Goal: Answer question/provide support: Share knowledge or assist other users

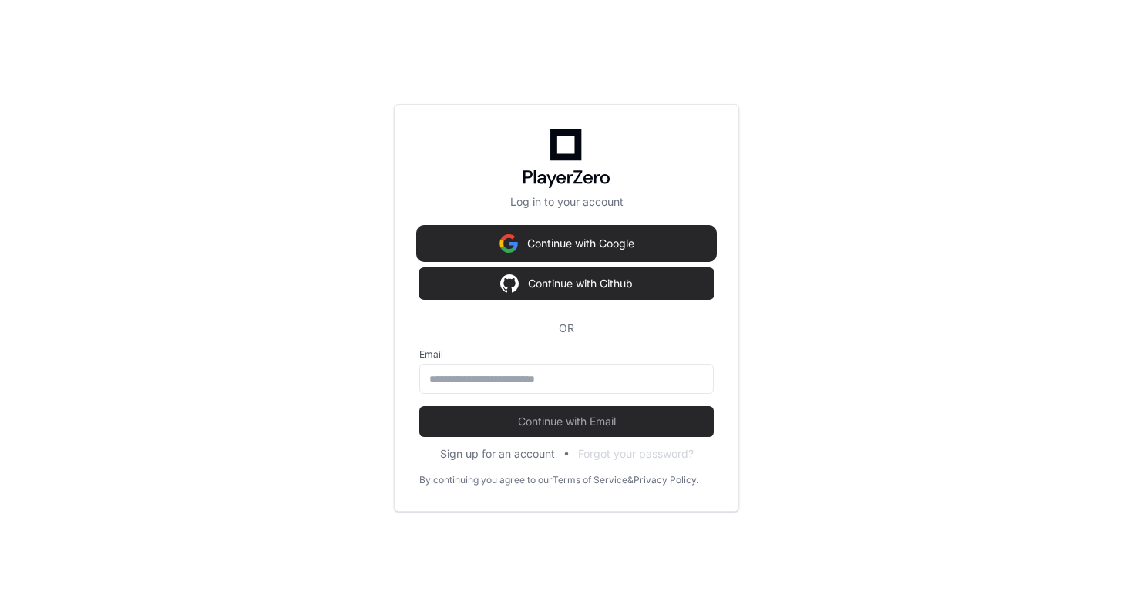
click at [624, 228] on button "Continue with Google" at bounding box center [566, 243] width 294 height 31
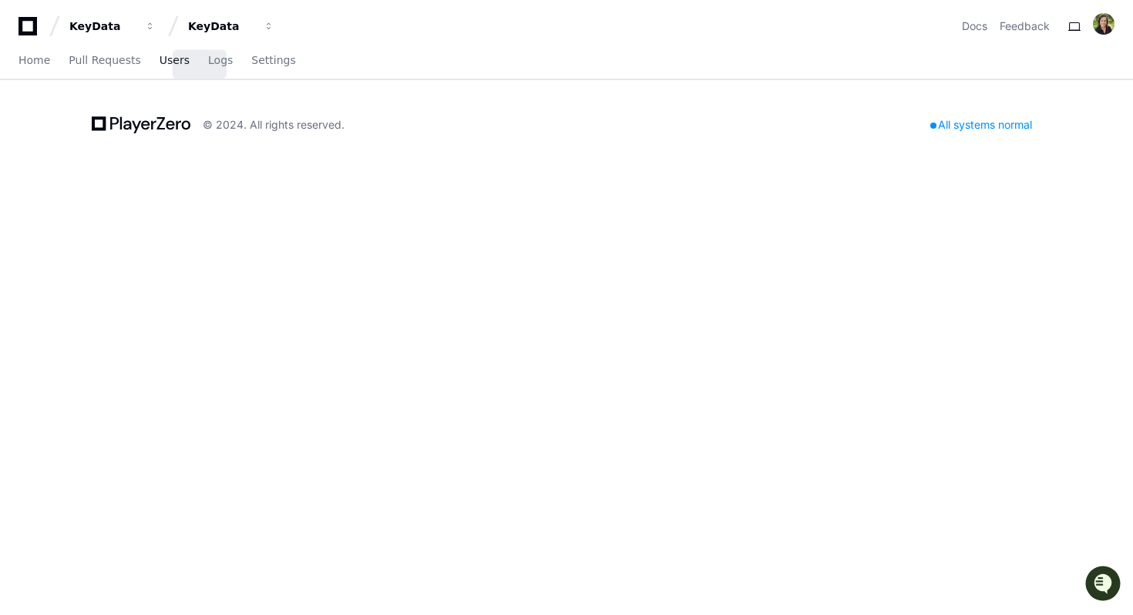
click at [190, 65] on span "Users" at bounding box center [175, 59] width 30 height 9
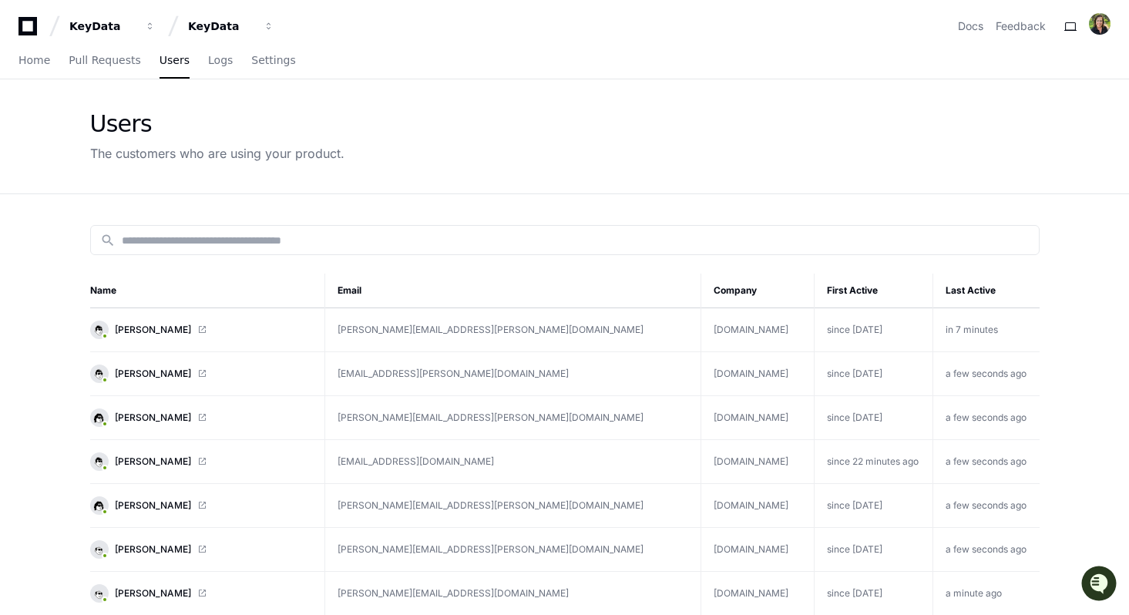
click at [218, 255] on div "search" at bounding box center [565, 240] width 950 height 30
type input "*"
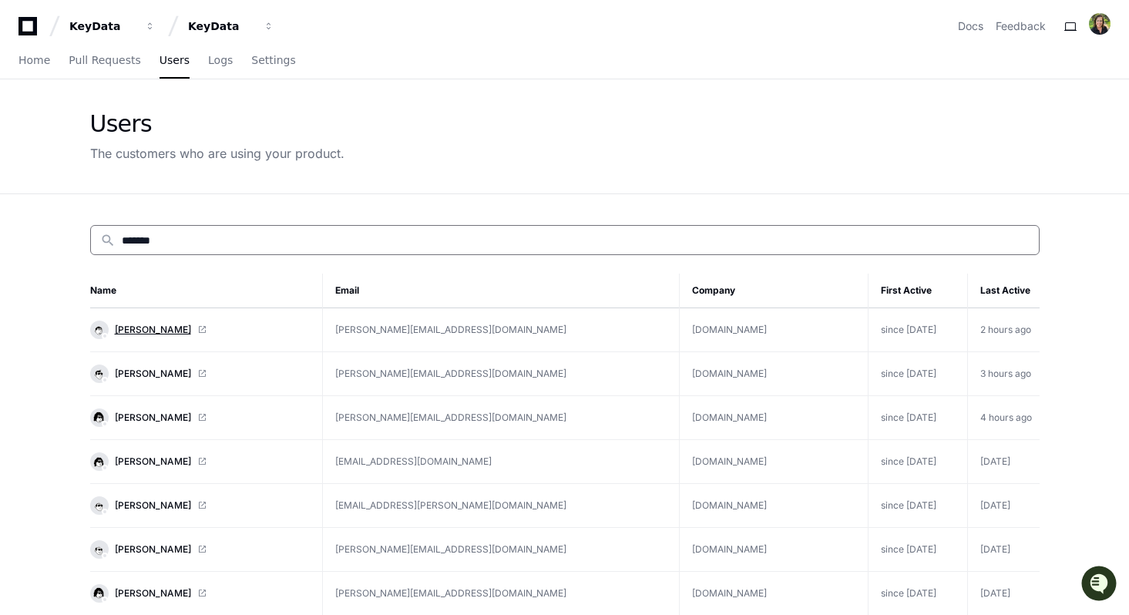
type input "******"
click at [115, 336] on span "[PERSON_NAME]" at bounding box center [153, 330] width 76 height 12
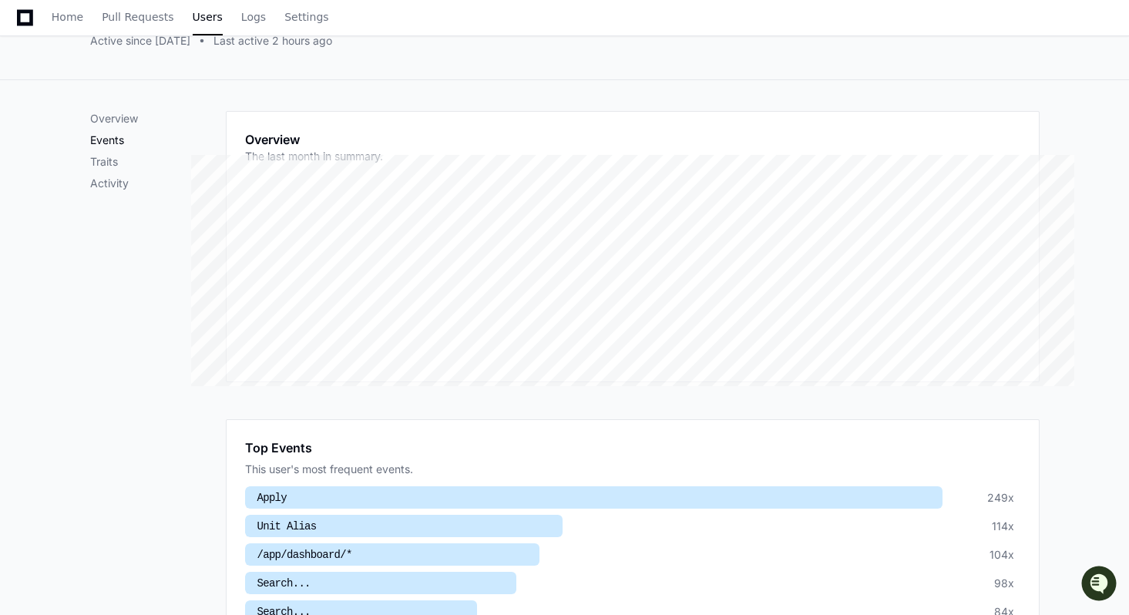
click at [90, 148] on p "Events" at bounding box center [158, 140] width 136 height 15
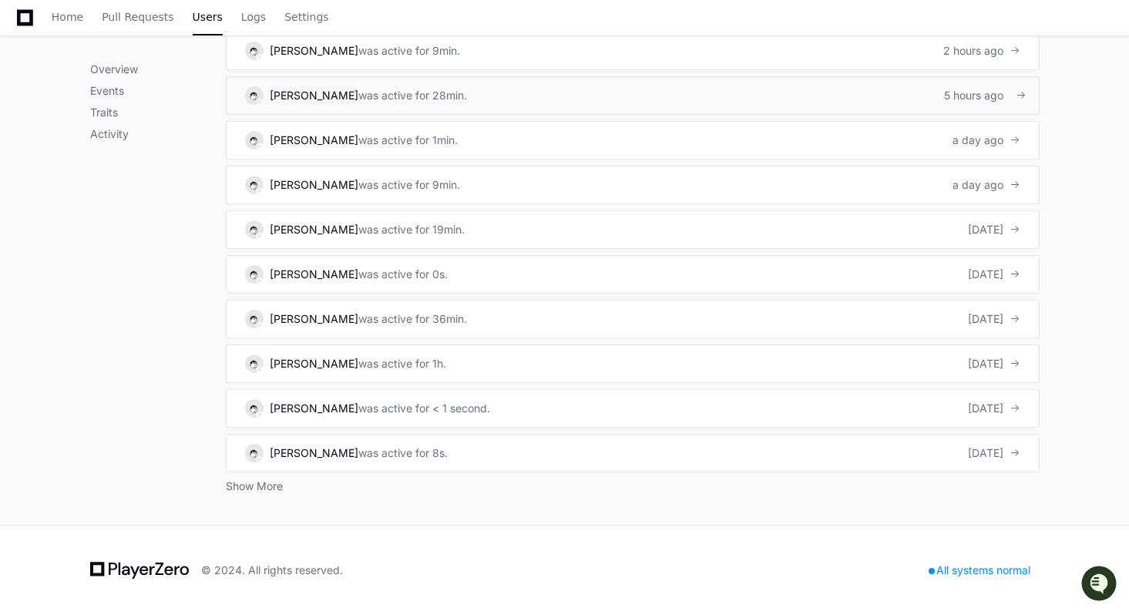
scroll to position [1115, 0]
click at [799, 115] on link "[PERSON_NAME] was active for 28min. 5 hours ago" at bounding box center [633, 95] width 814 height 39
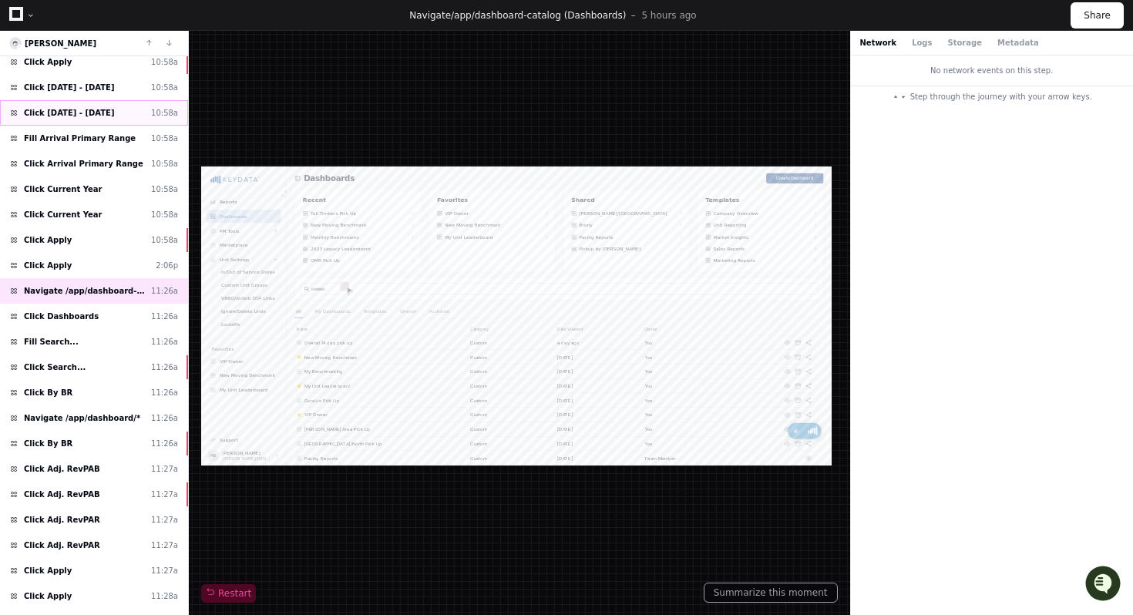
scroll to position [187, 0]
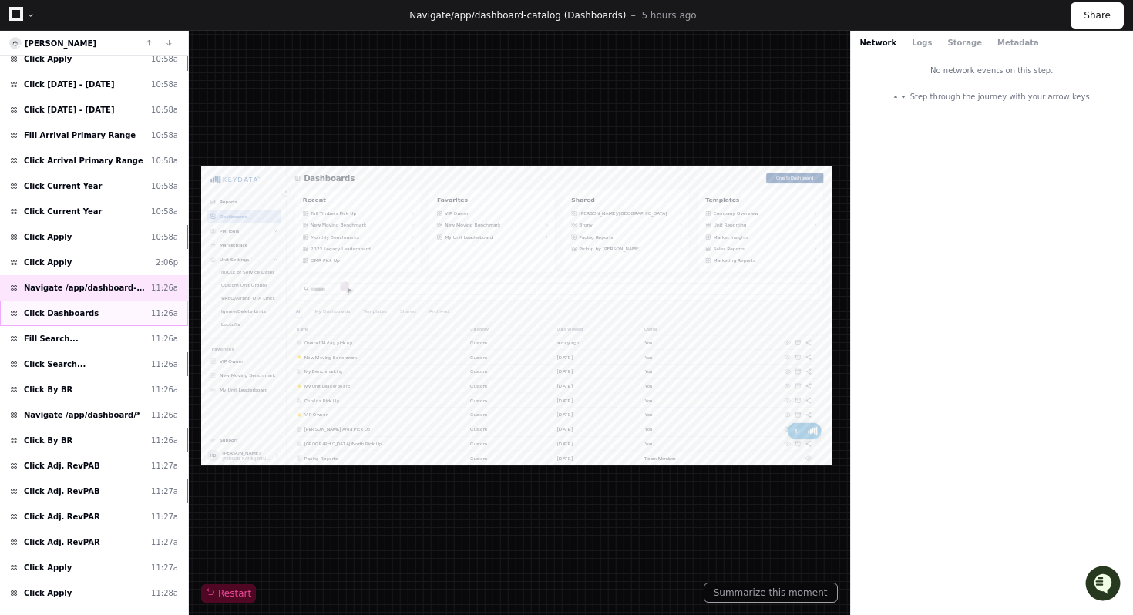
click at [99, 319] on span "Click Dashboards" at bounding box center [61, 314] width 75 height 12
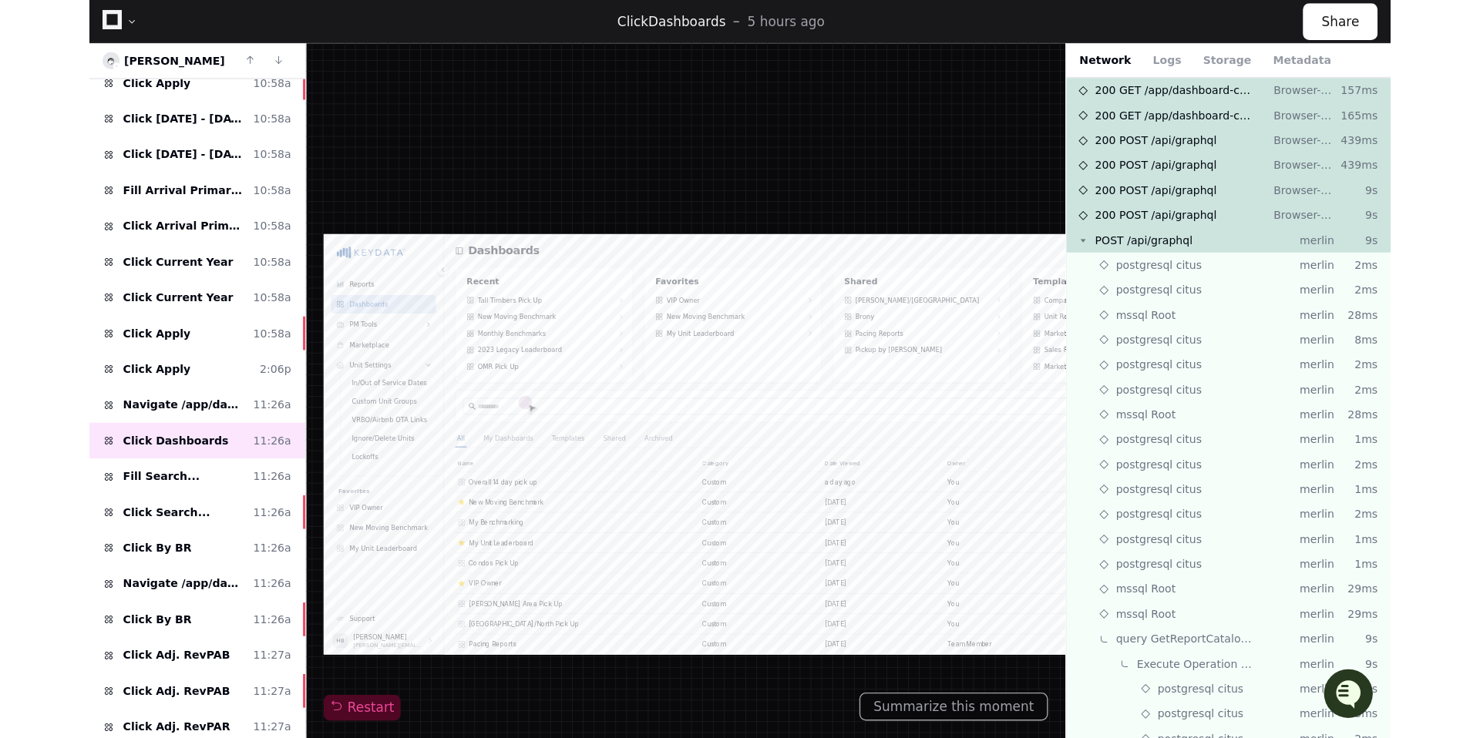
scroll to position [188, 0]
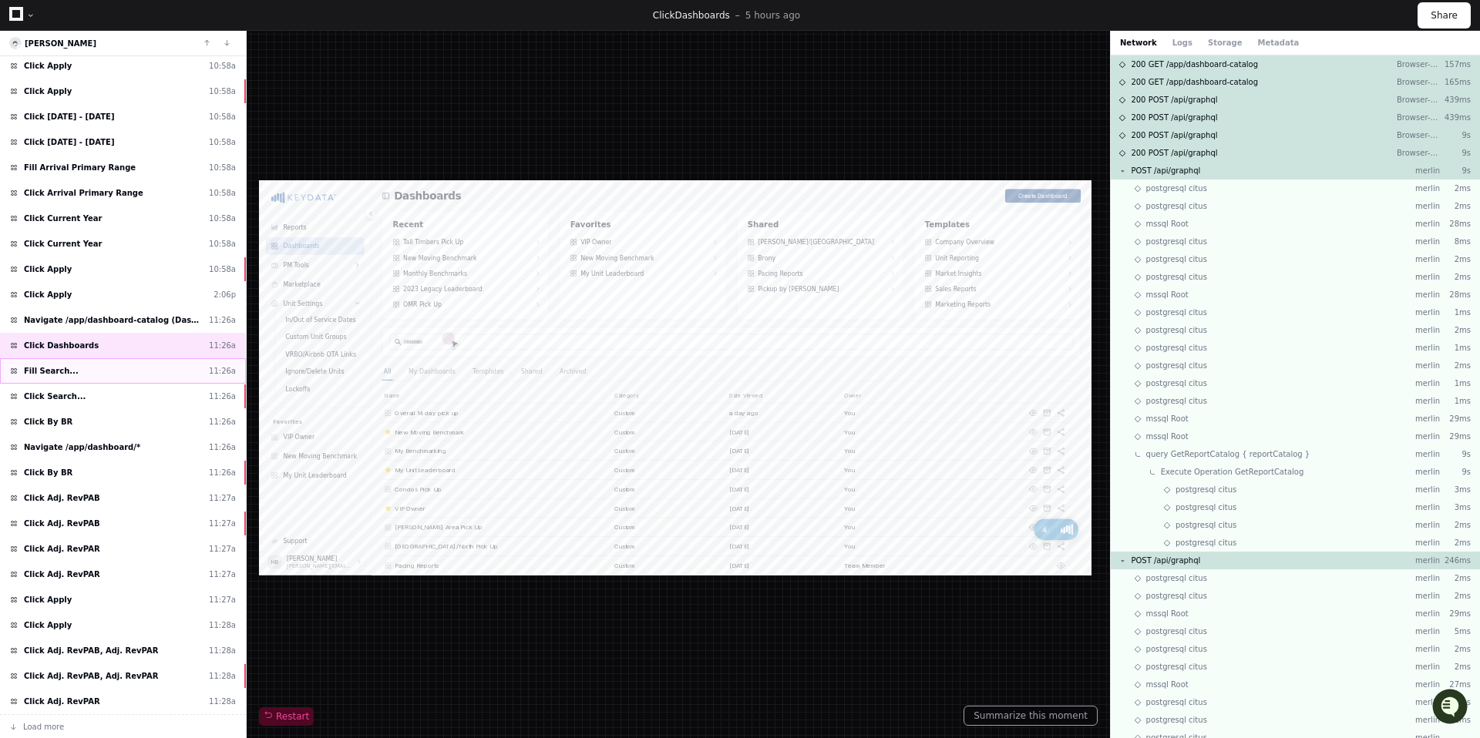
click at [73, 377] on span "Fill Search..." at bounding box center [51, 371] width 55 height 12
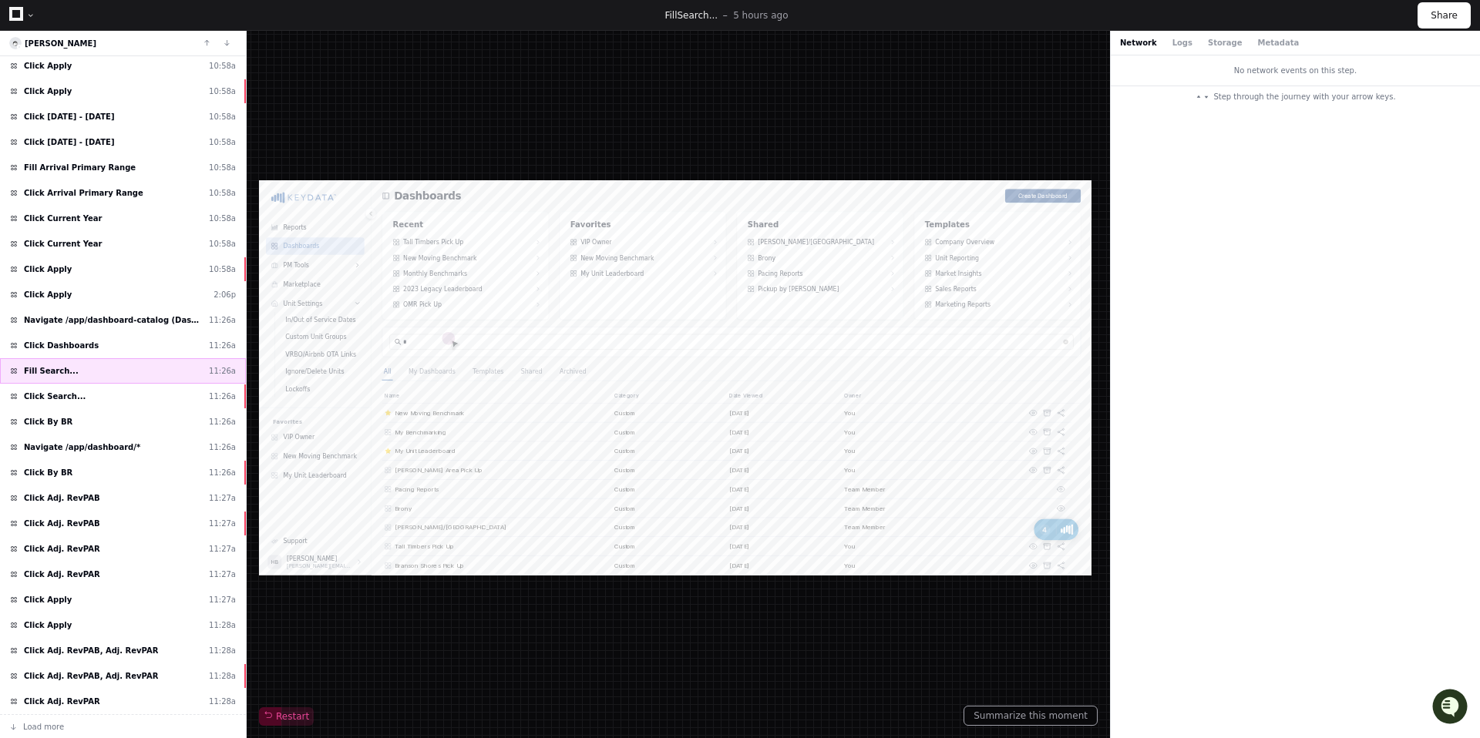
type input "**"
click at [102, 409] on div "Click Search... 11:26a" at bounding box center [123, 396] width 246 height 25
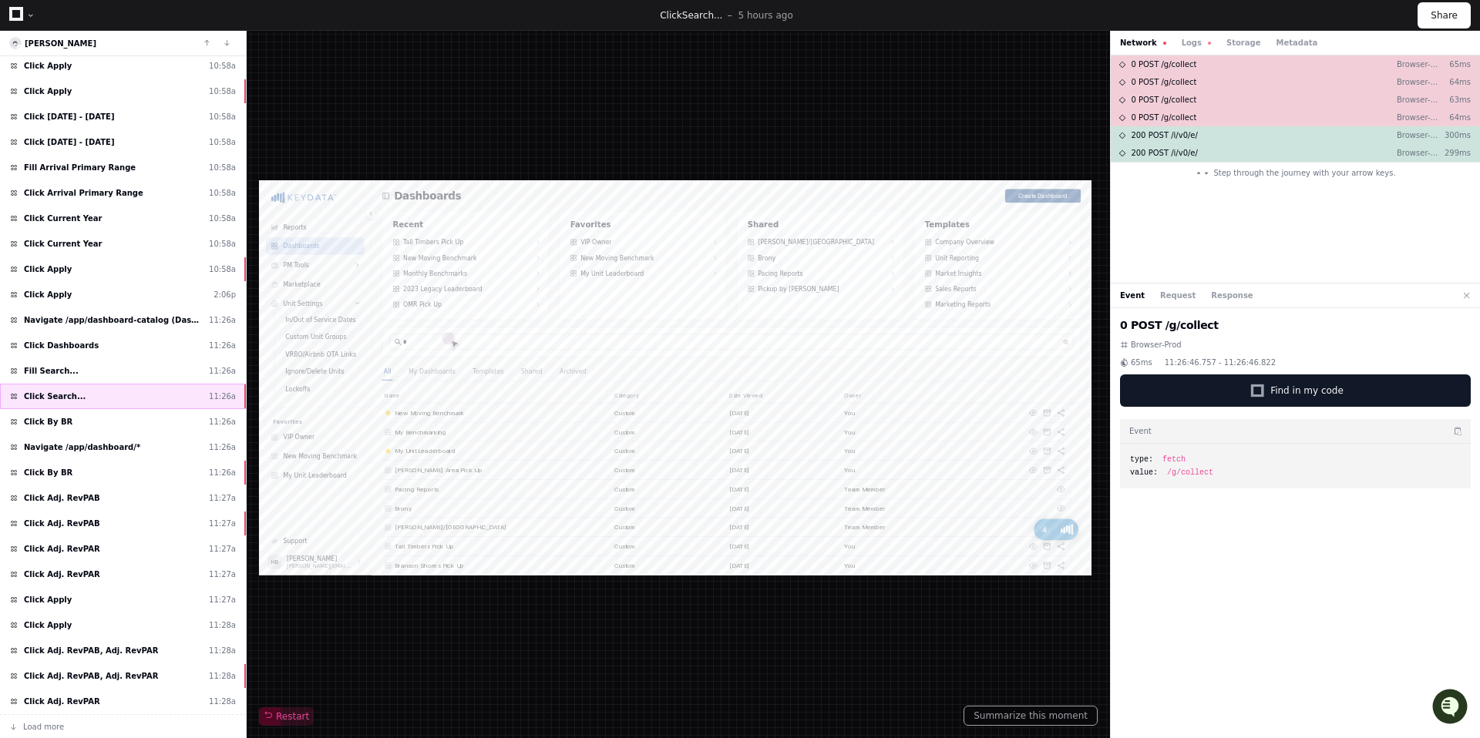
type input "**"
click at [94, 435] on div "Click By BR 11:26a" at bounding box center [123, 421] width 246 height 25
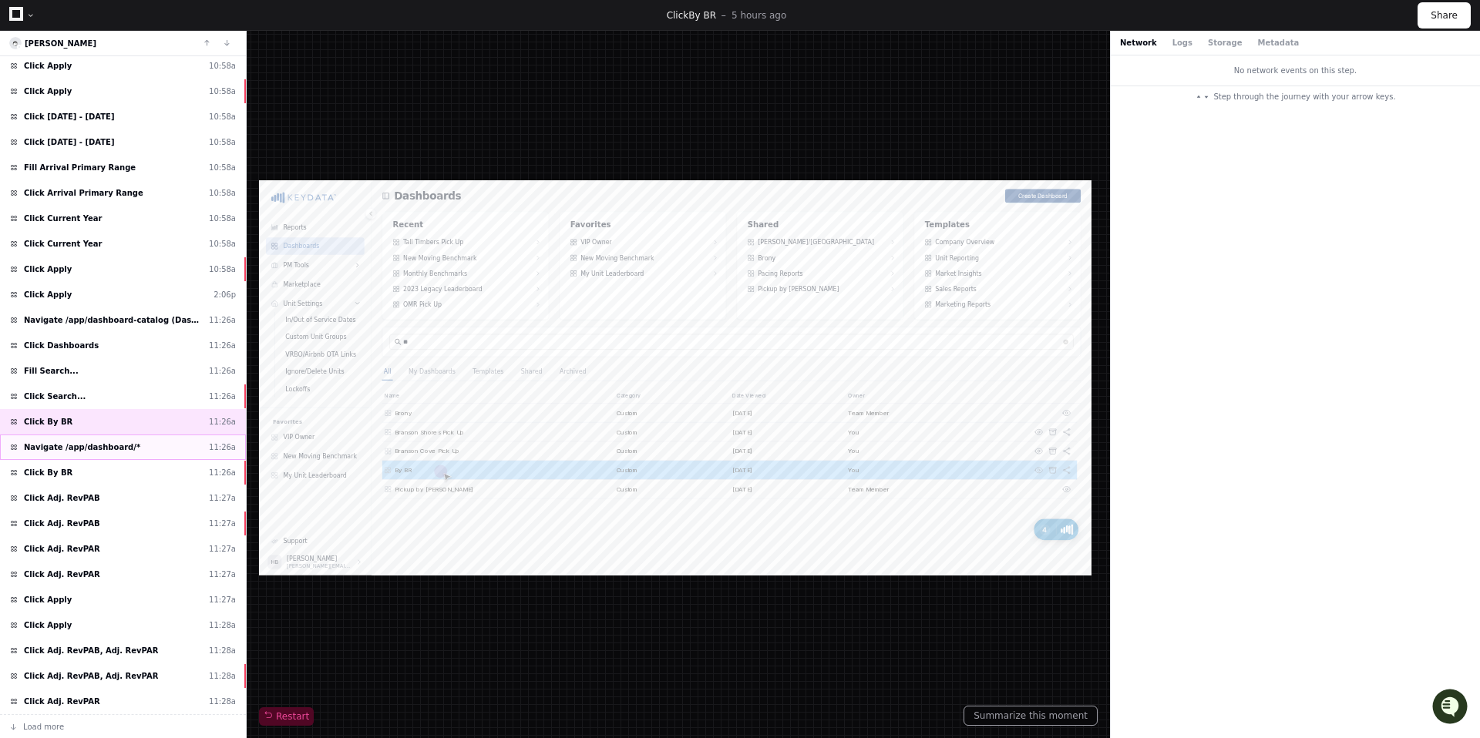
click at [99, 453] on span "Navigate /app/dashboard/*" at bounding box center [82, 448] width 116 height 12
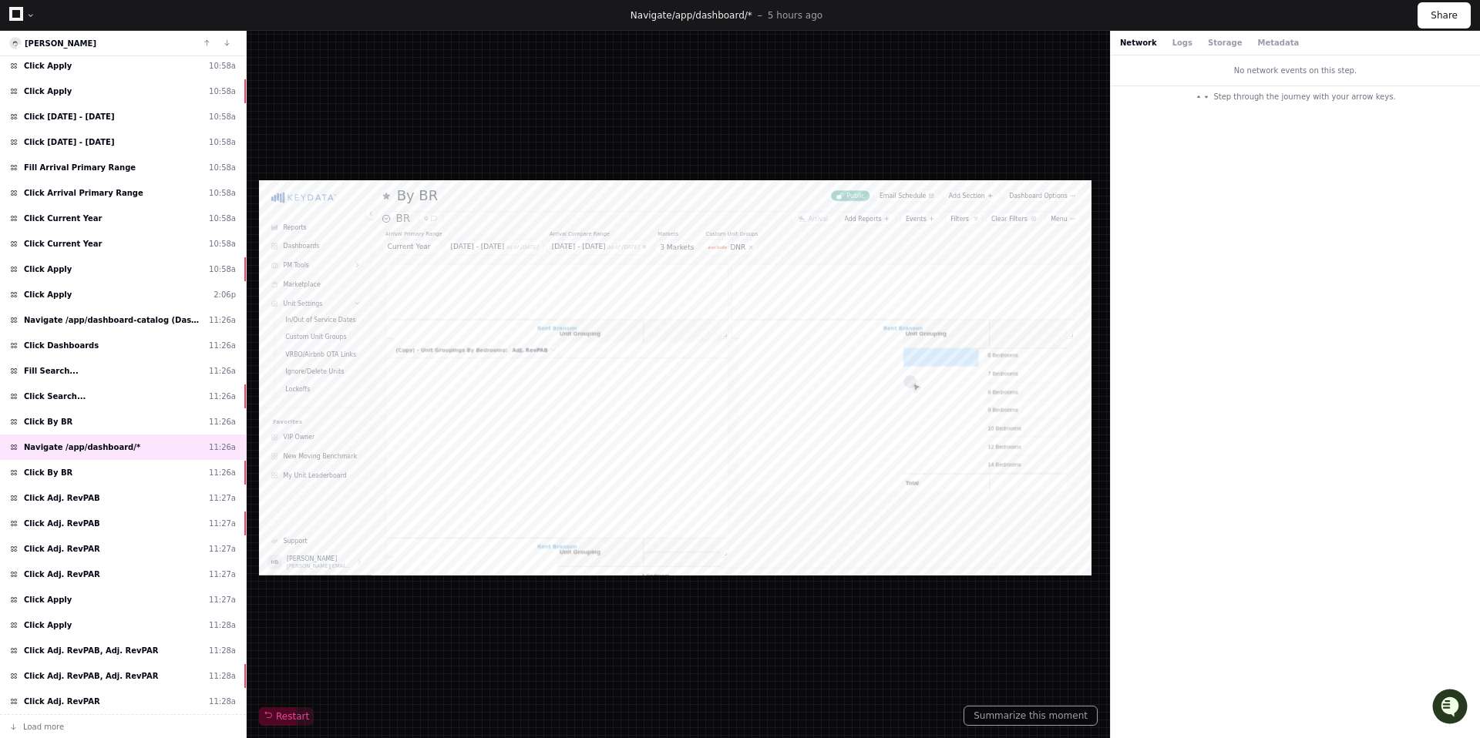
scroll to position [1004, 0]
click at [72, 479] on span "Click By BR" at bounding box center [48, 473] width 49 height 12
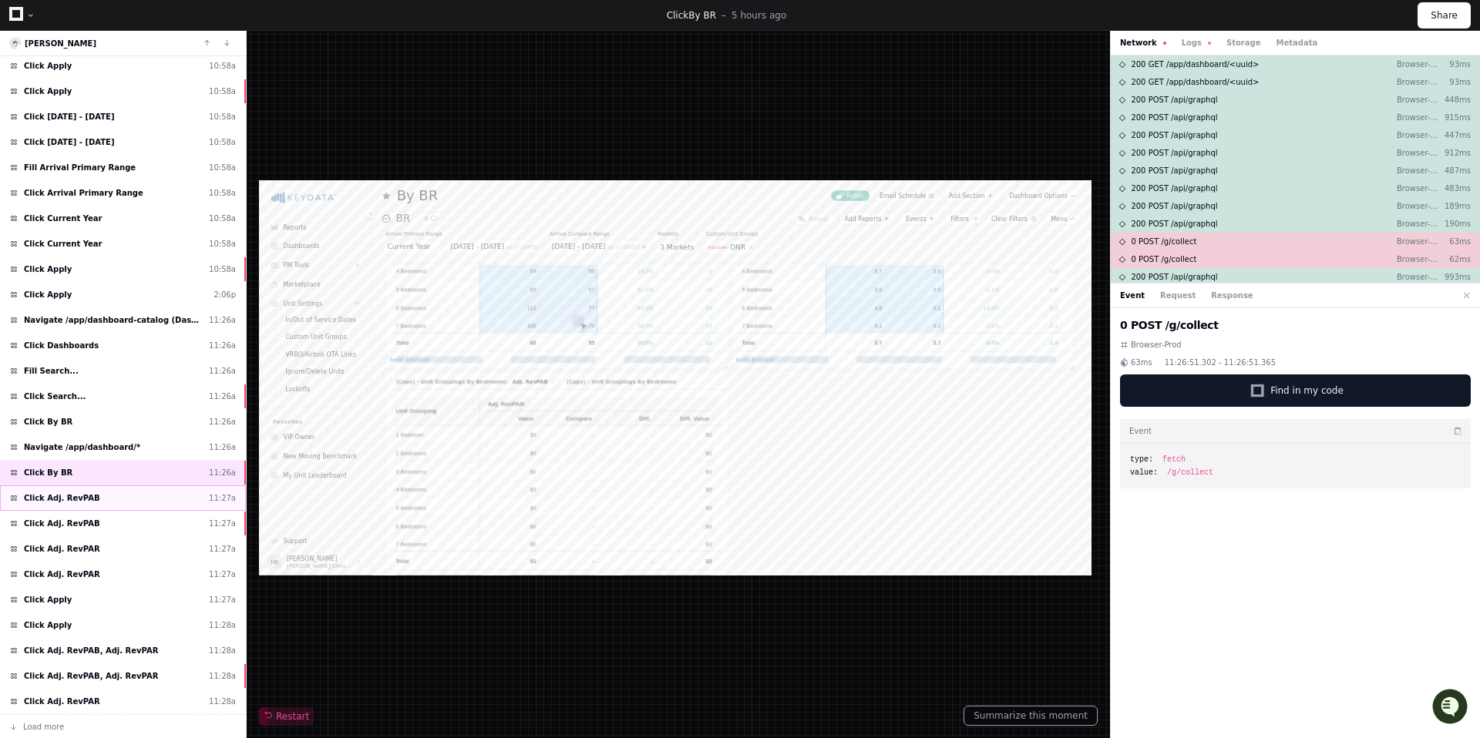
click at [91, 504] on span "Click Adj. RevPAB" at bounding box center [62, 499] width 76 height 12
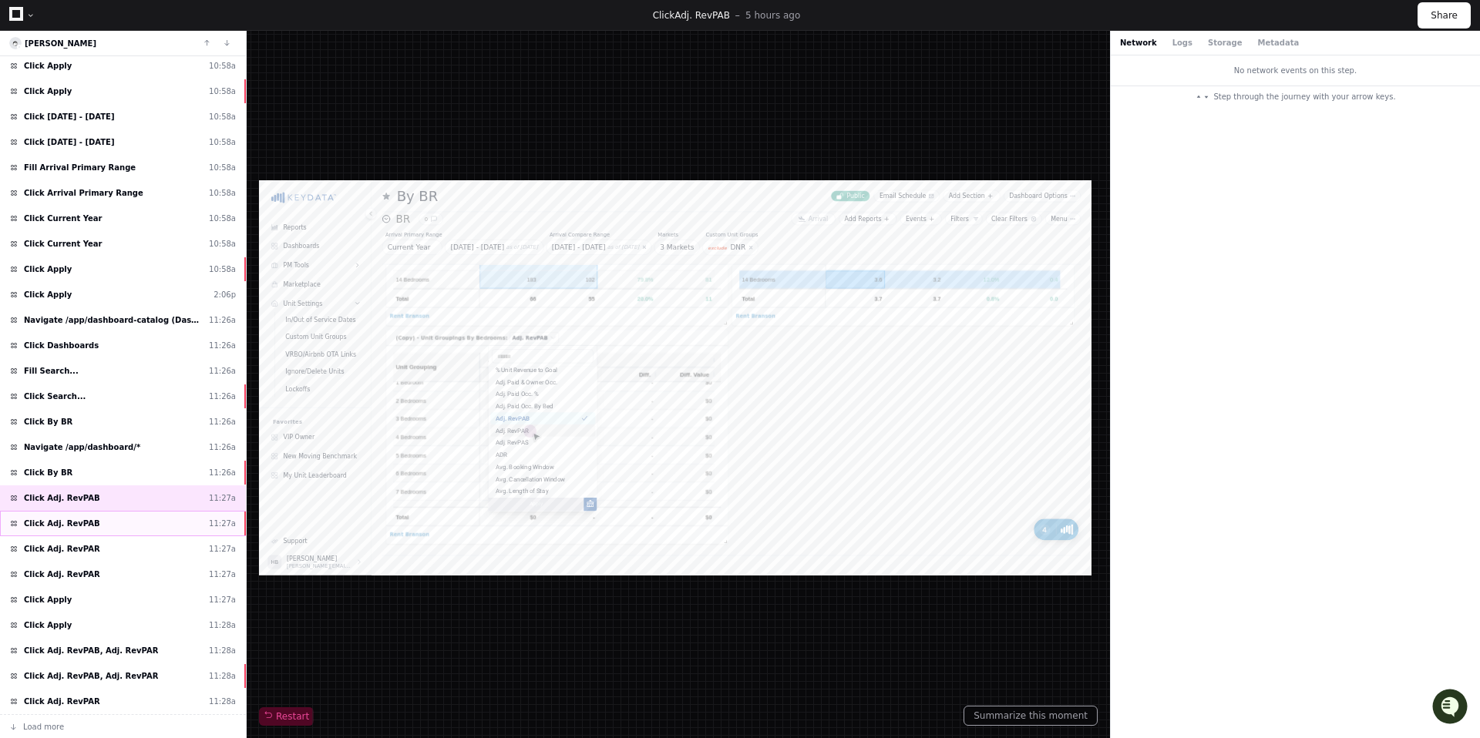
click at [100, 530] on span "Click Adj. RevPAB" at bounding box center [62, 524] width 76 height 12
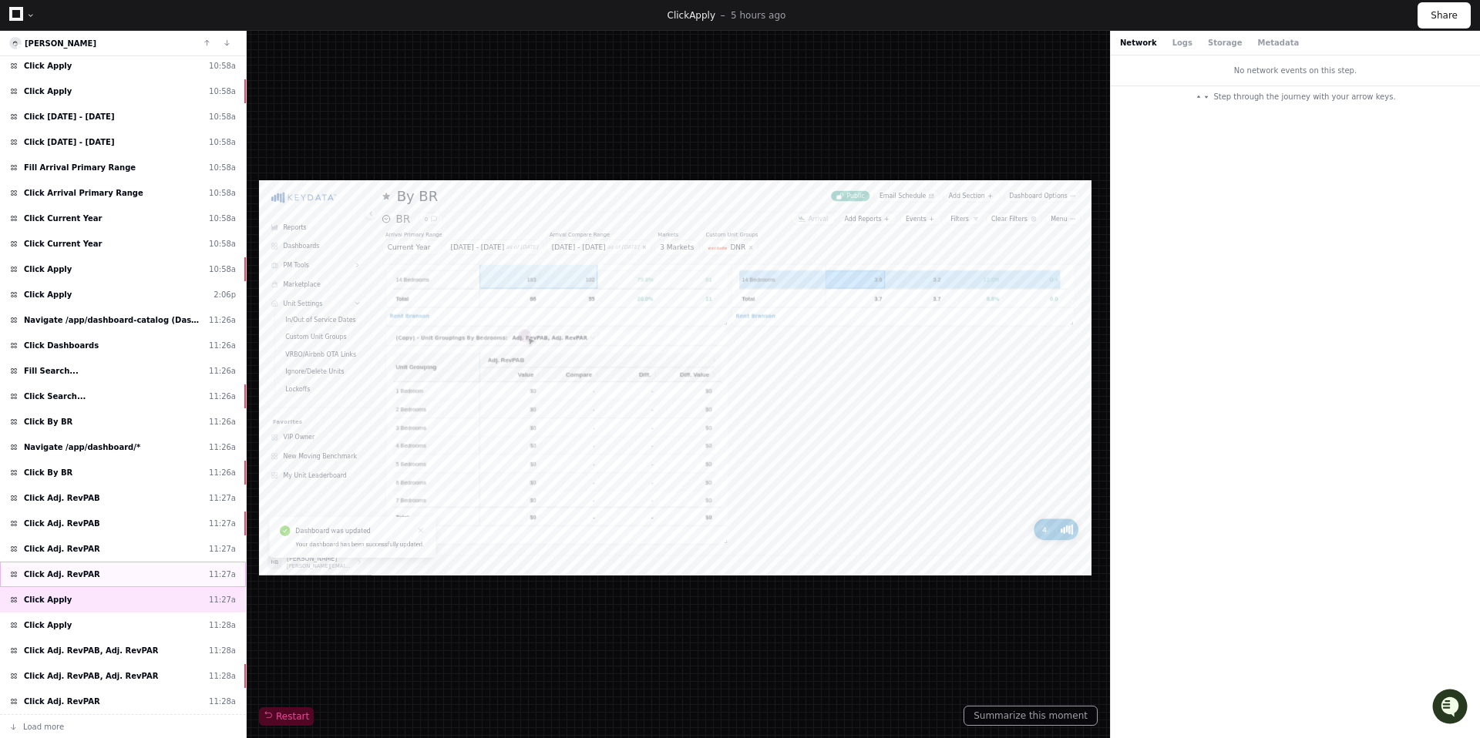
click at [122, 587] on div "Click Adj. RevPAR 11:27a" at bounding box center [123, 574] width 246 height 25
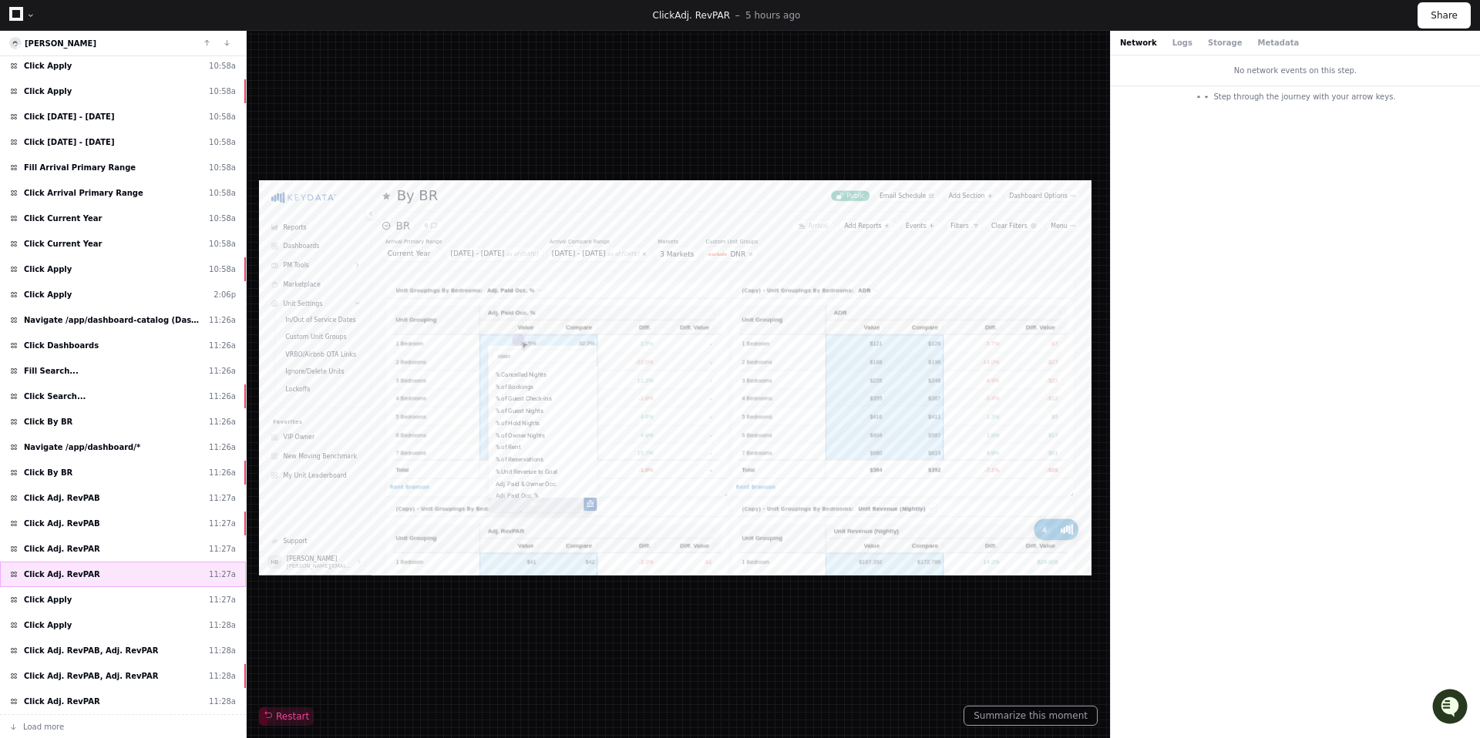
scroll to position [166, 0]
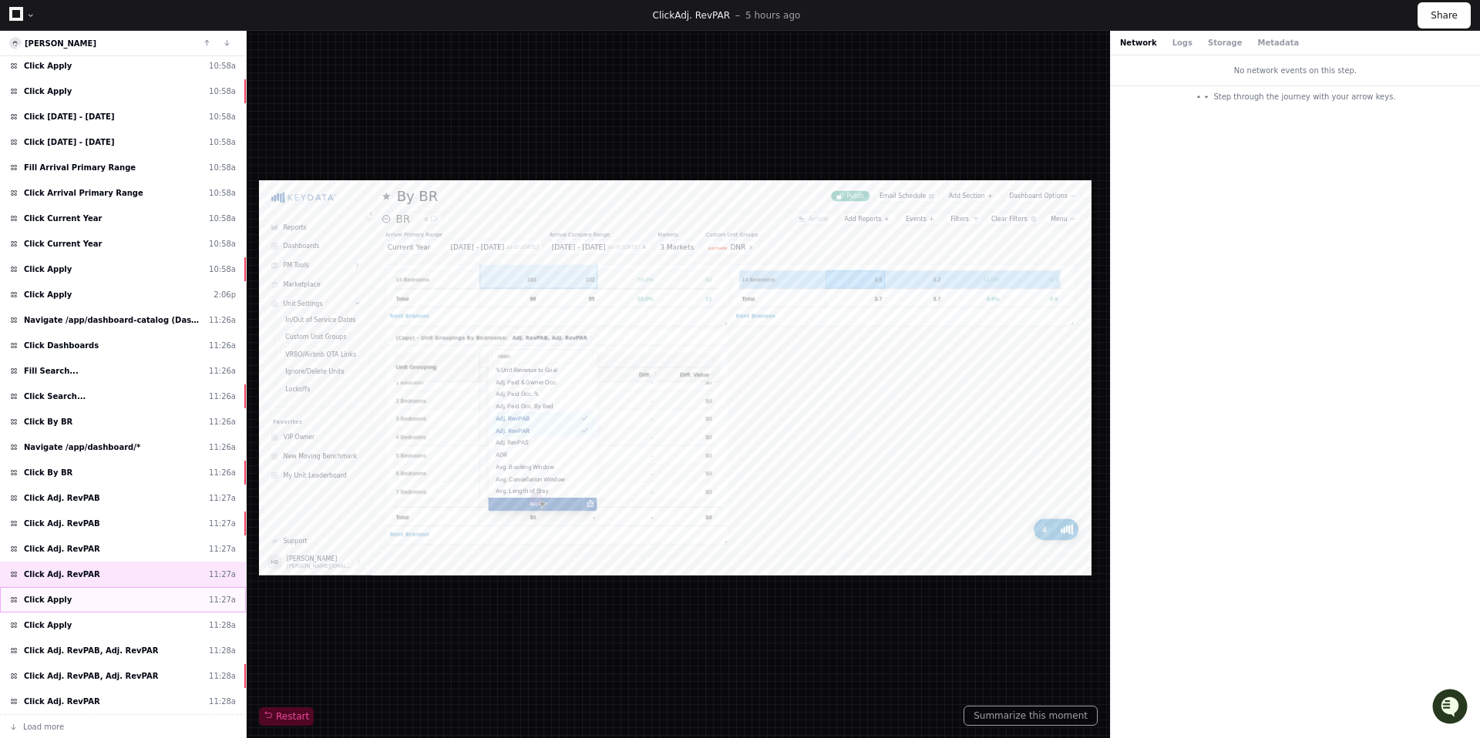
click at [186, 613] on div "Click Apply 11:27a" at bounding box center [123, 599] width 246 height 25
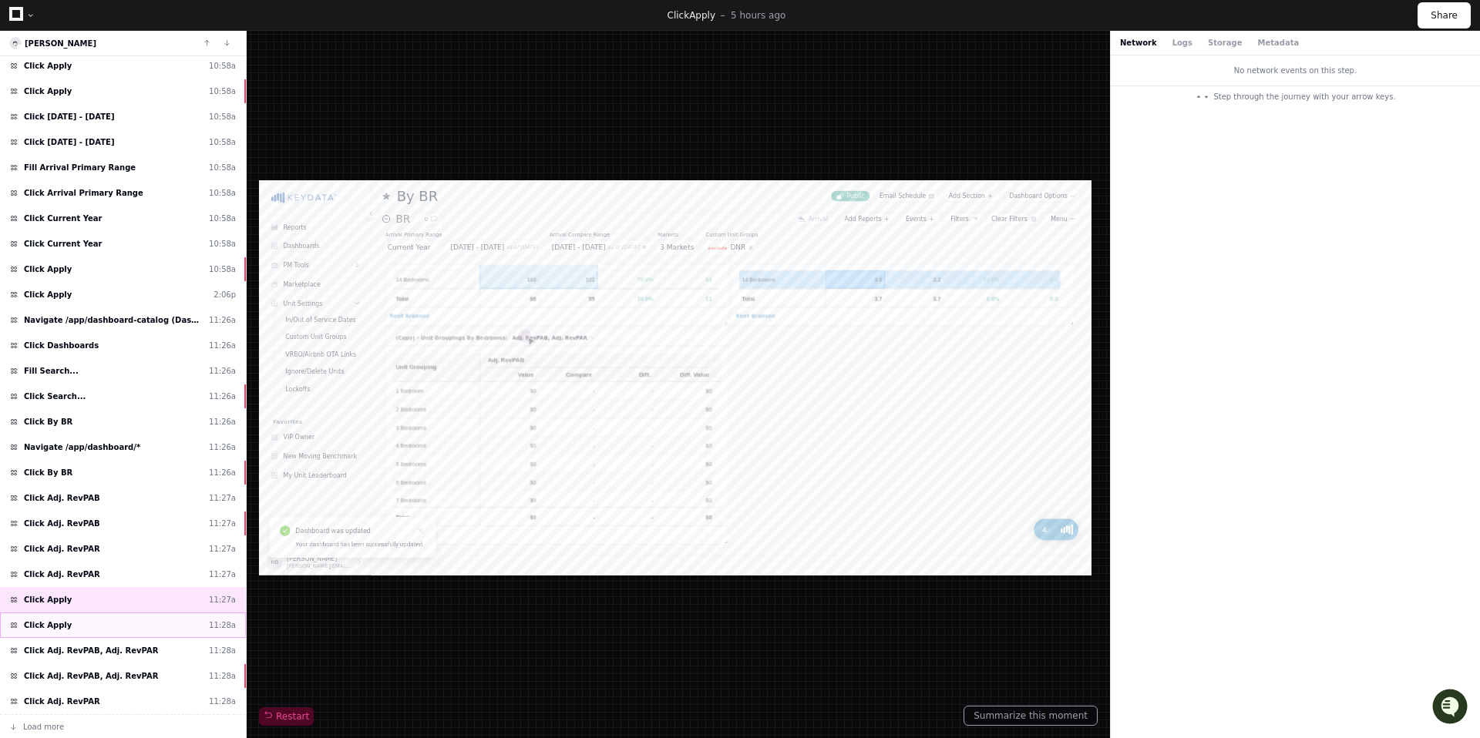
click at [175, 638] on div "Click Apply 11:28a" at bounding box center [123, 625] width 246 height 25
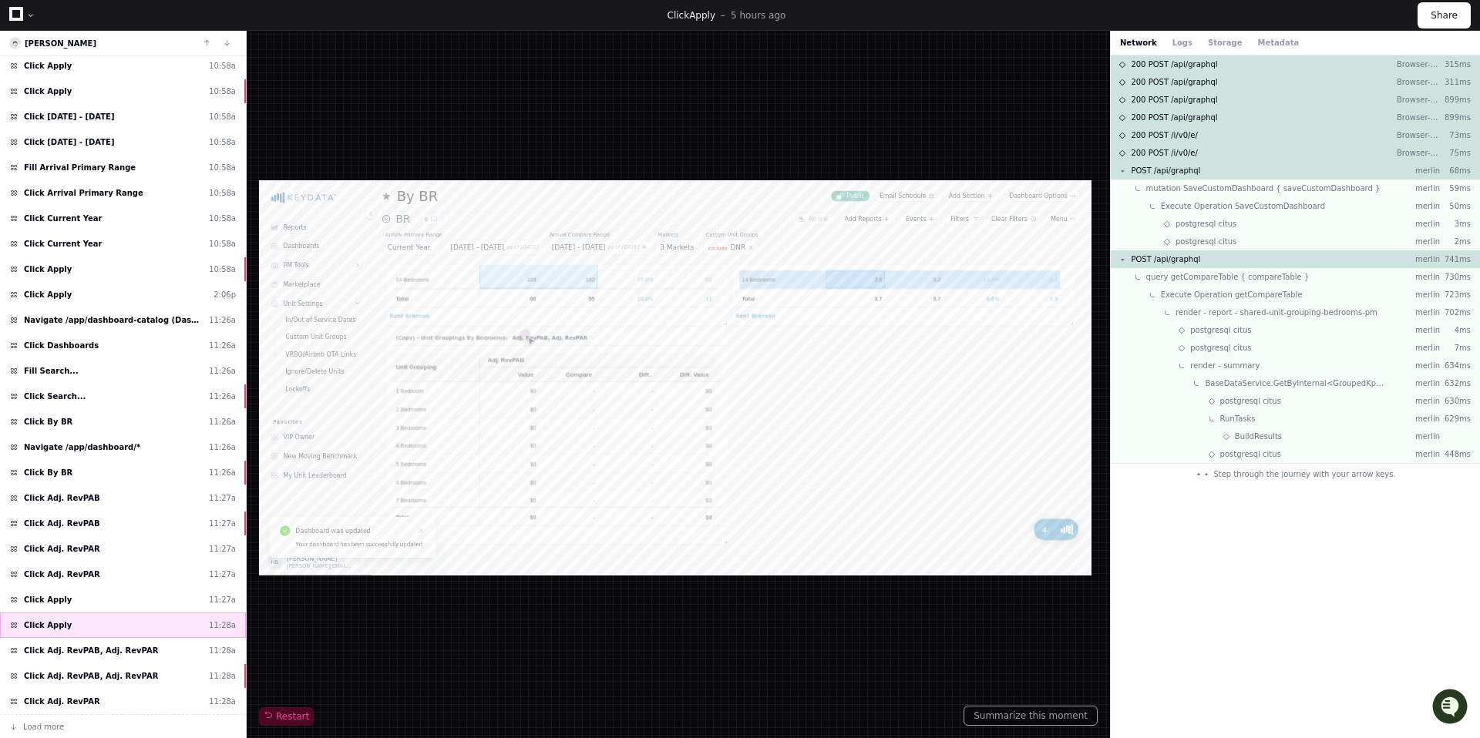
click at [158, 657] on span "Click Adj. RevPAB, Adj. RevPAR" at bounding box center [91, 651] width 134 height 12
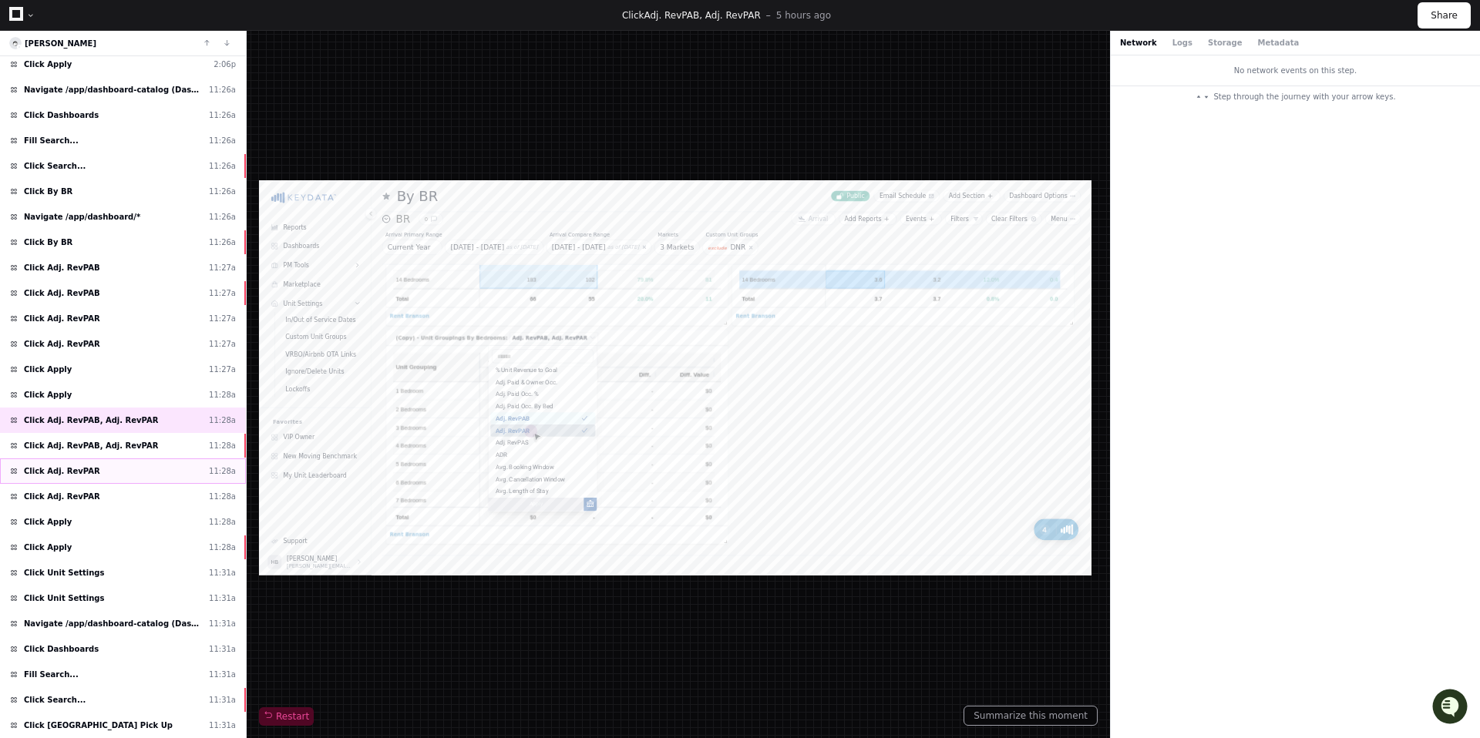
click at [162, 484] on div "Click Adj. RevPAR 11:28a" at bounding box center [123, 471] width 246 height 25
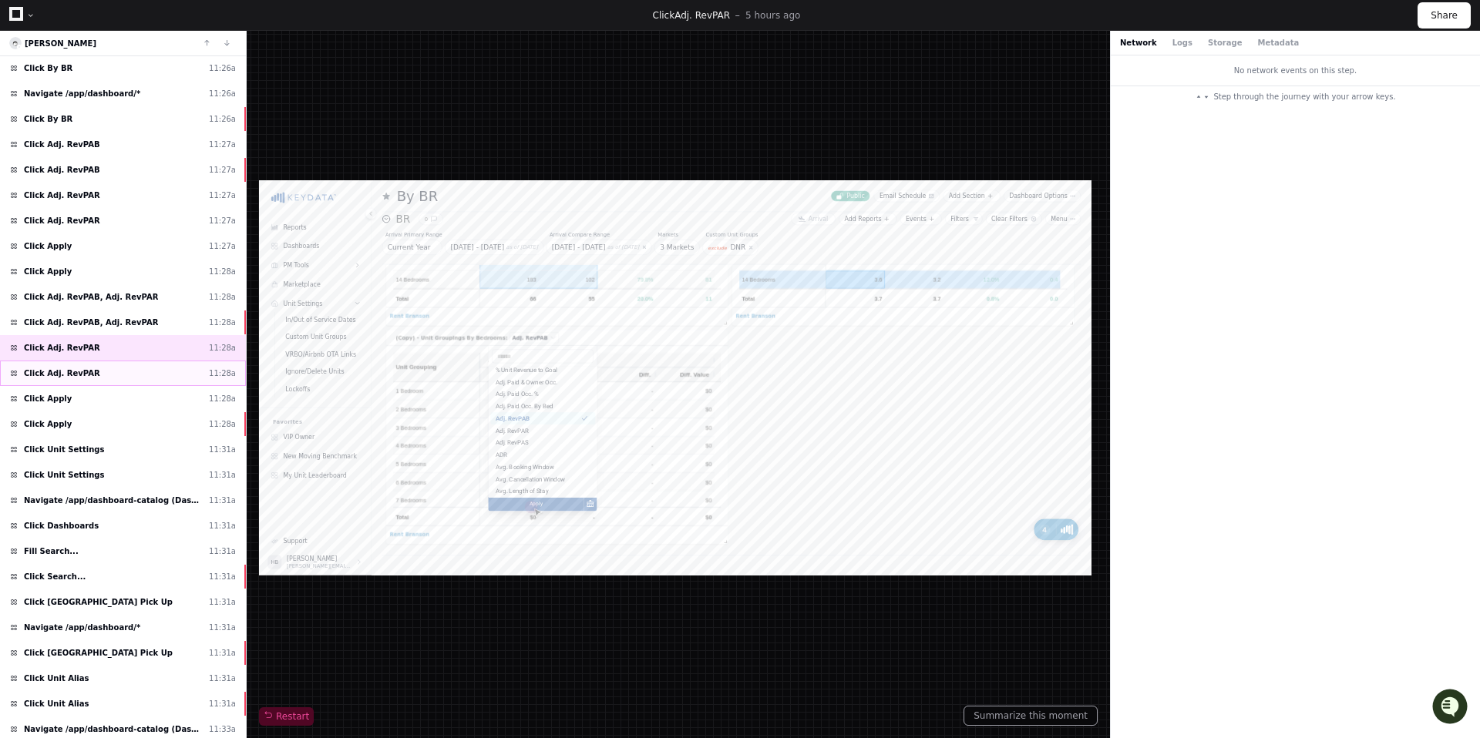
click at [150, 386] on div "Click Adj. RevPAR 11:28a" at bounding box center [123, 373] width 246 height 25
click at [136, 412] on div "Click Apply 11:28a" at bounding box center [123, 398] width 246 height 25
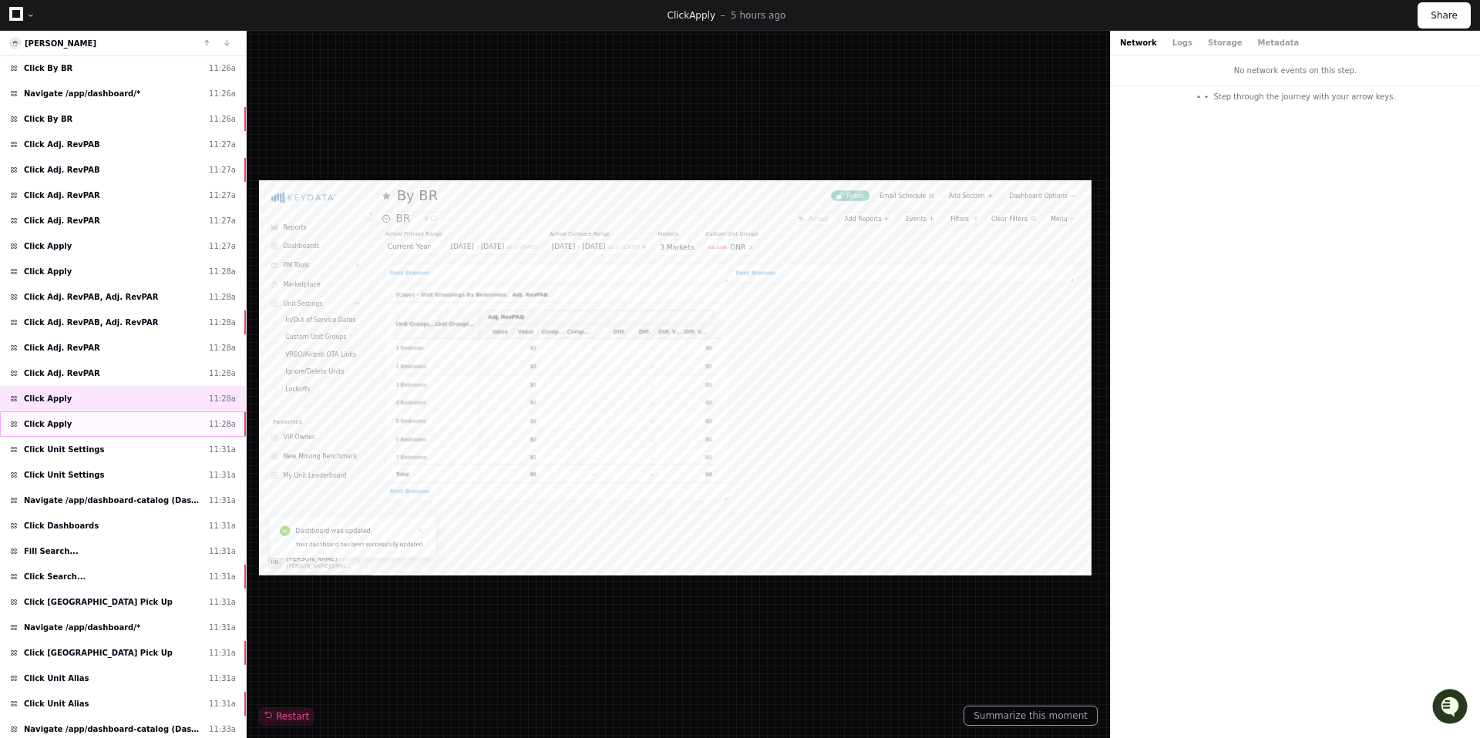
click at [136, 437] on div "Click Apply 11:28a" at bounding box center [123, 424] width 246 height 25
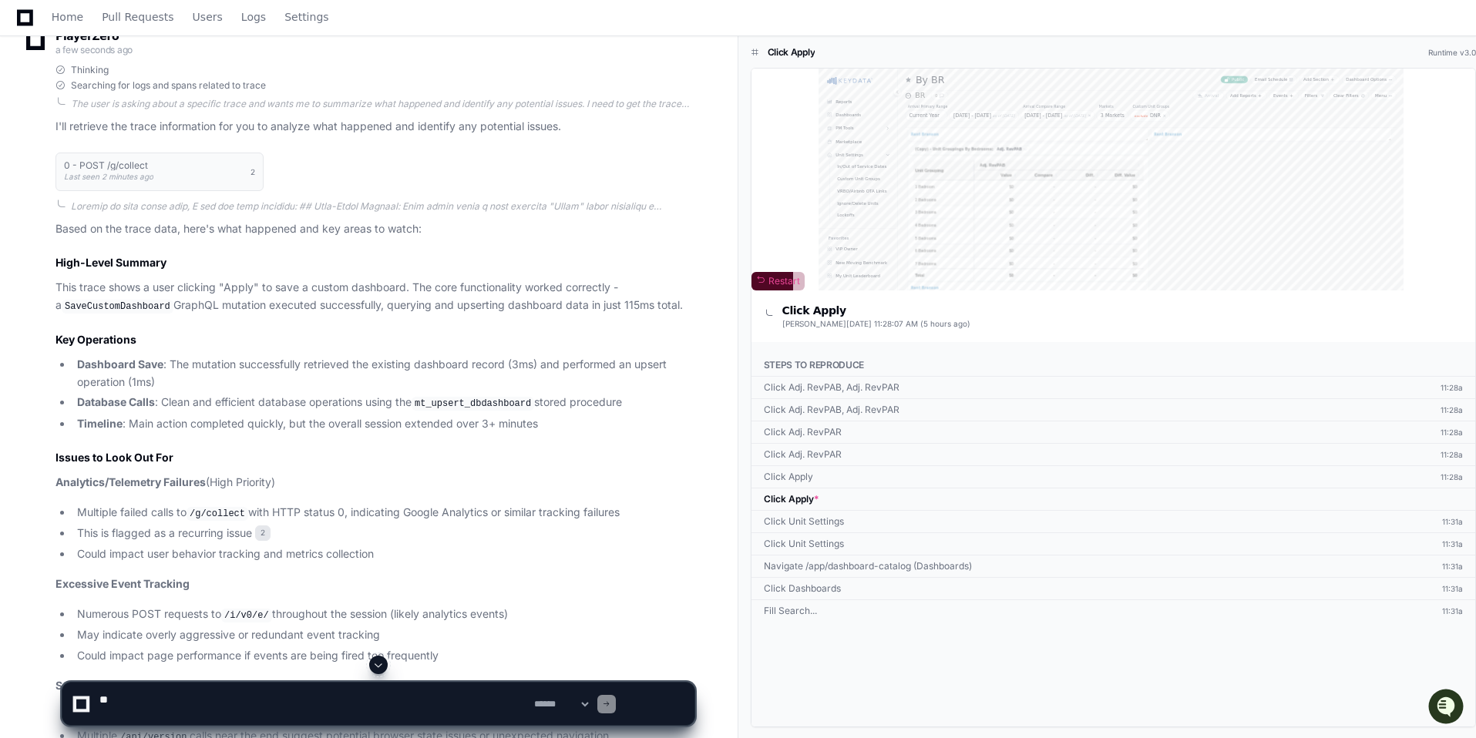
scroll to position [365, 0]
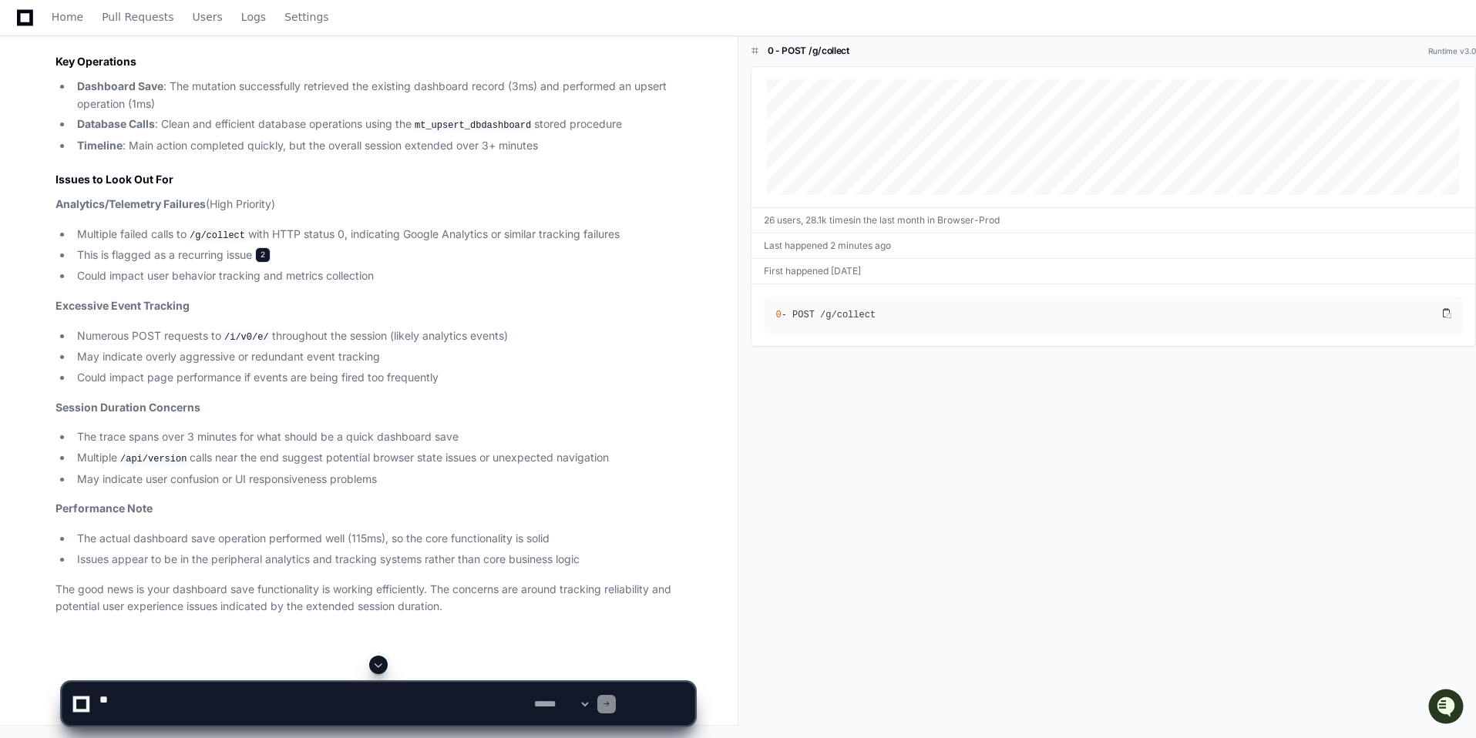
click at [271, 263] on span "2" at bounding box center [262, 254] width 15 height 15
click at [307, 694] on textarea at bounding box center [313, 704] width 435 height 42
paste textarea "**********"
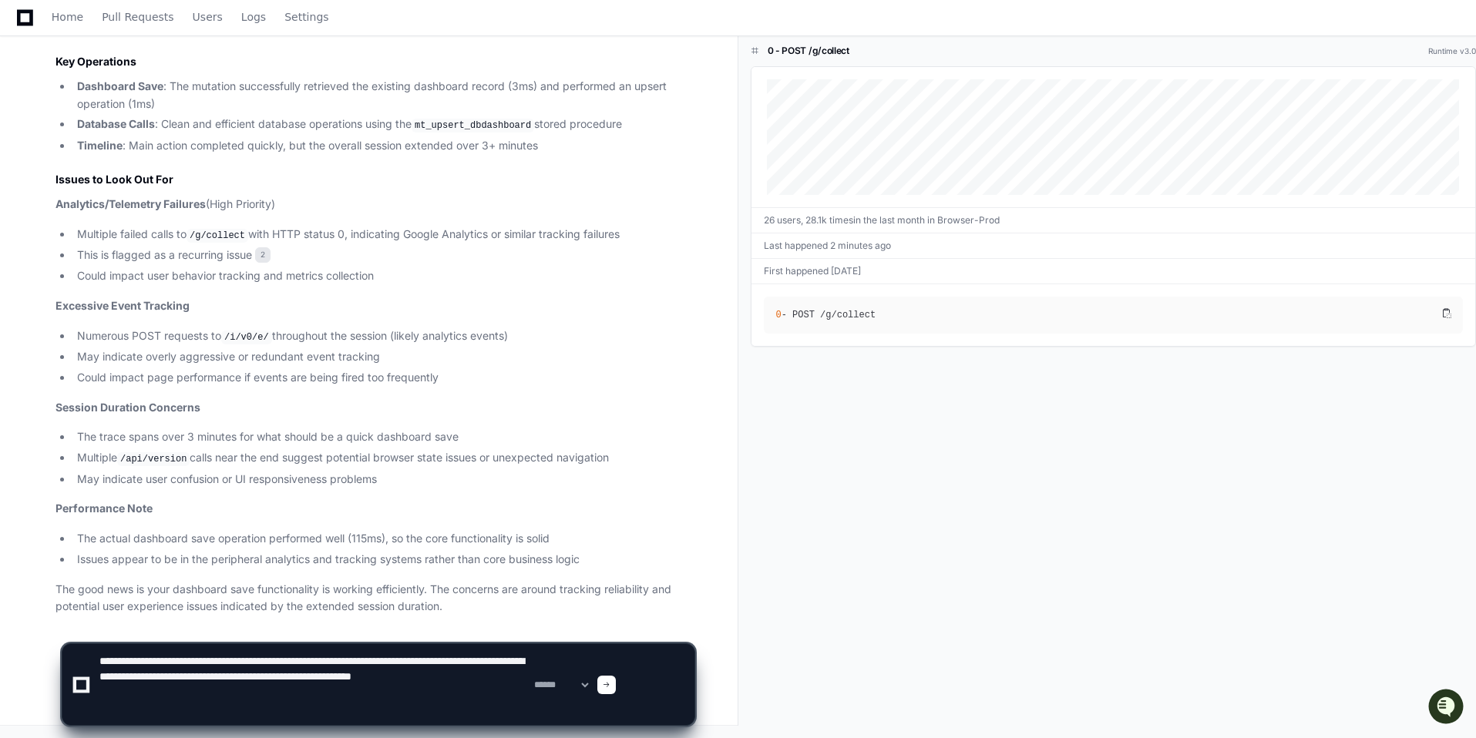
click at [126, 664] on textarea at bounding box center [313, 684] width 435 height 81
click at [531, 660] on textarea at bounding box center [313, 684] width 435 height 81
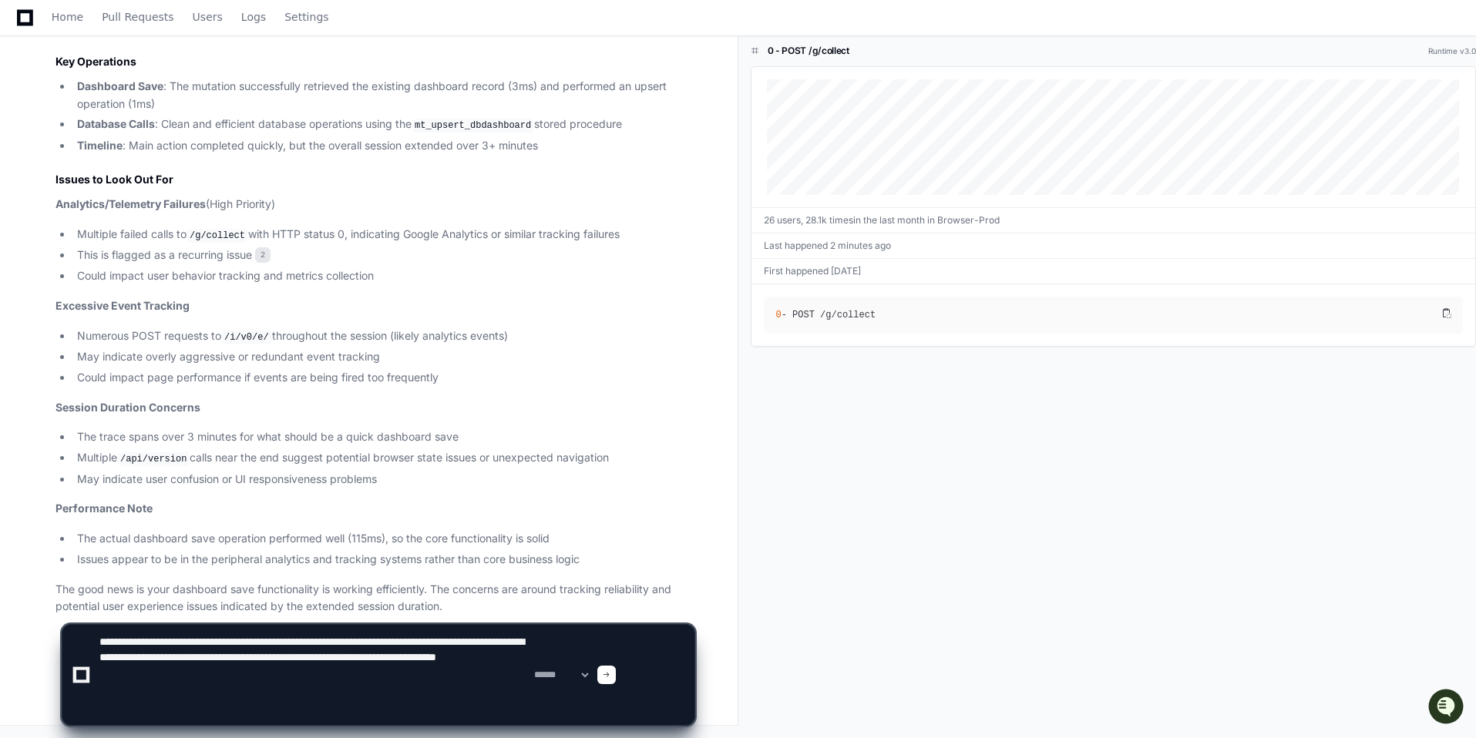
click at [352, 678] on textarea at bounding box center [313, 675] width 435 height 100
drag, startPoint x: 328, startPoint y: 684, endPoint x: 375, endPoint y: 698, distance: 49.6
click at [375, 698] on textarea at bounding box center [313, 675] width 435 height 100
drag, startPoint x: 402, startPoint y: 683, endPoint x: 338, endPoint y: 688, distance: 64.9
click at [338, 688] on textarea at bounding box center [313, 675] width 435 height 100
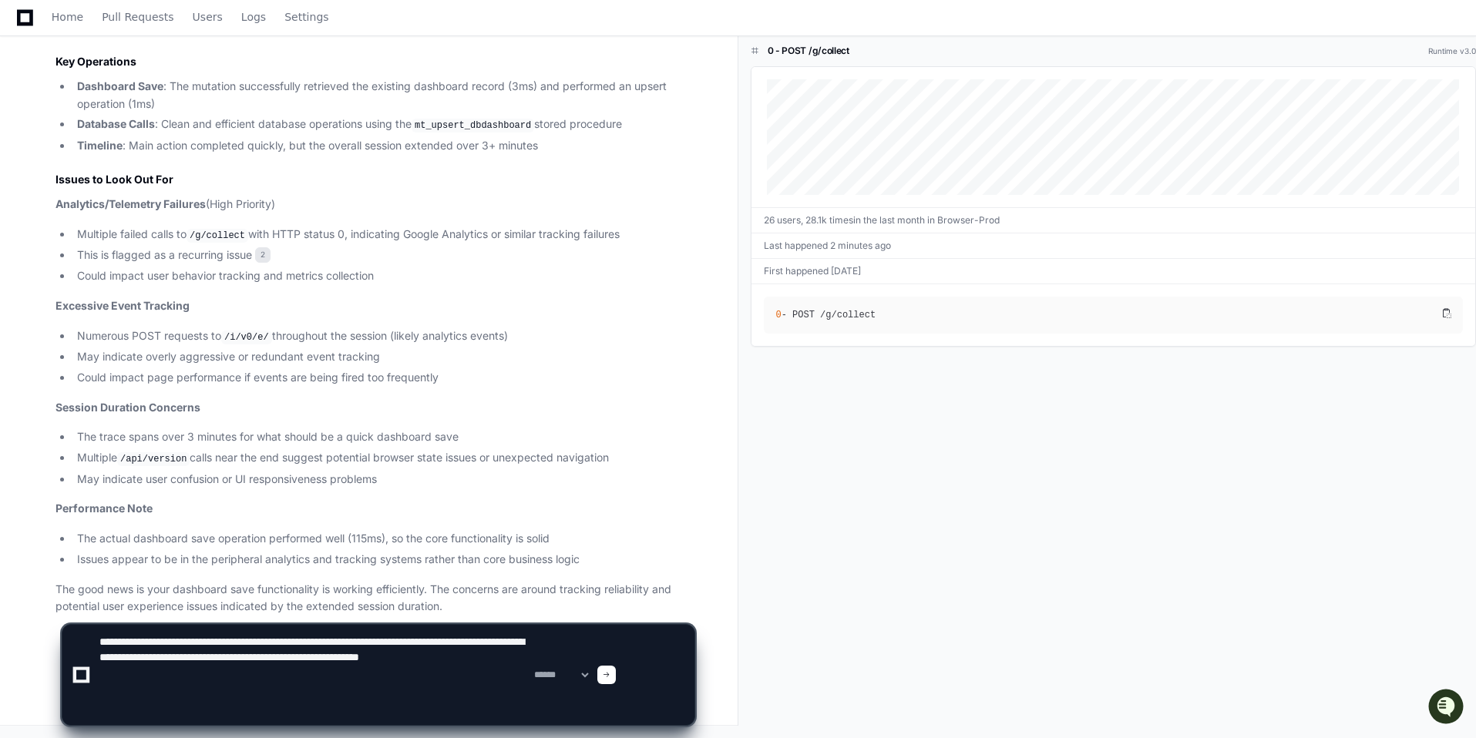
type textarea "**********"
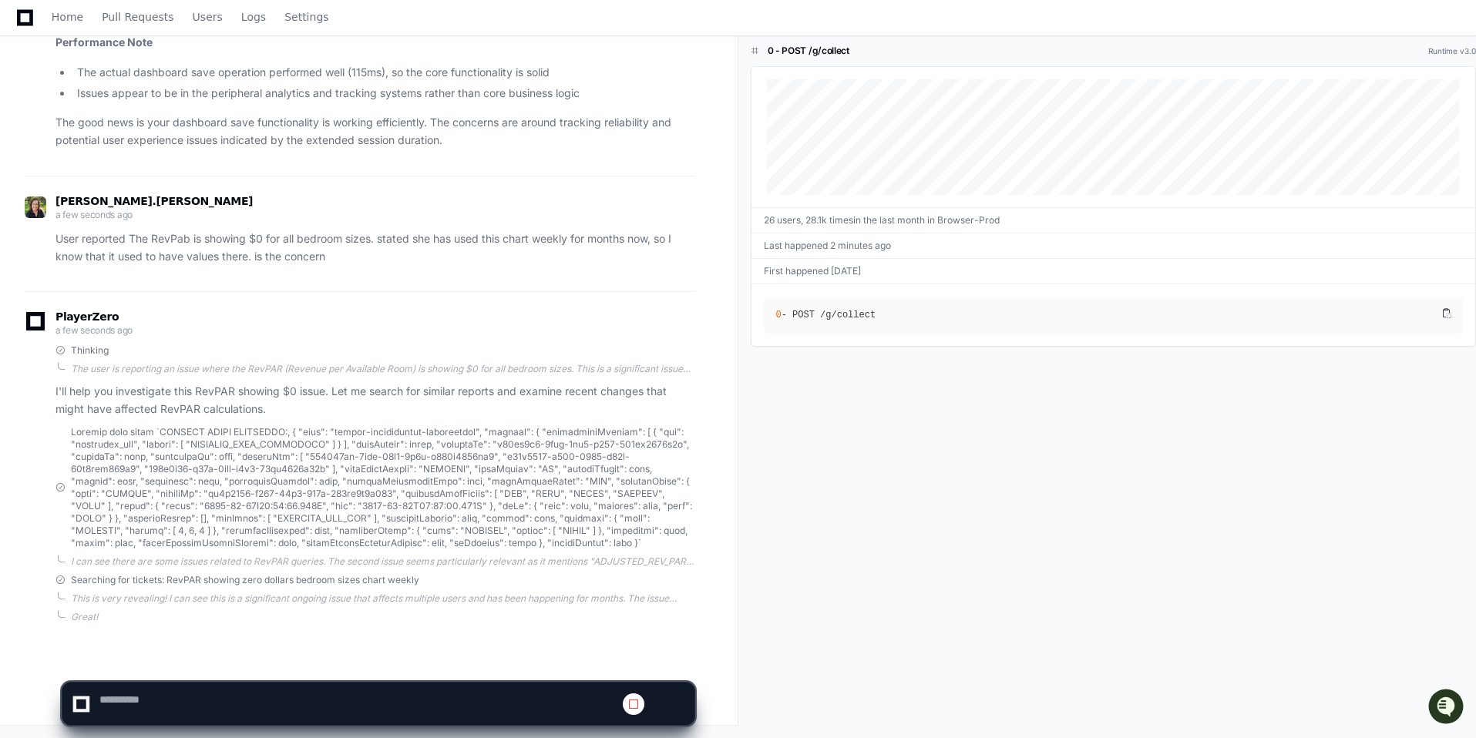
scroll to position [1789, 0]
click at [624, 611] on div "Great! Now I'm getting a clearer picture of what's happening. I can see several…" at bounding box center [383, 617] width 624 height 12
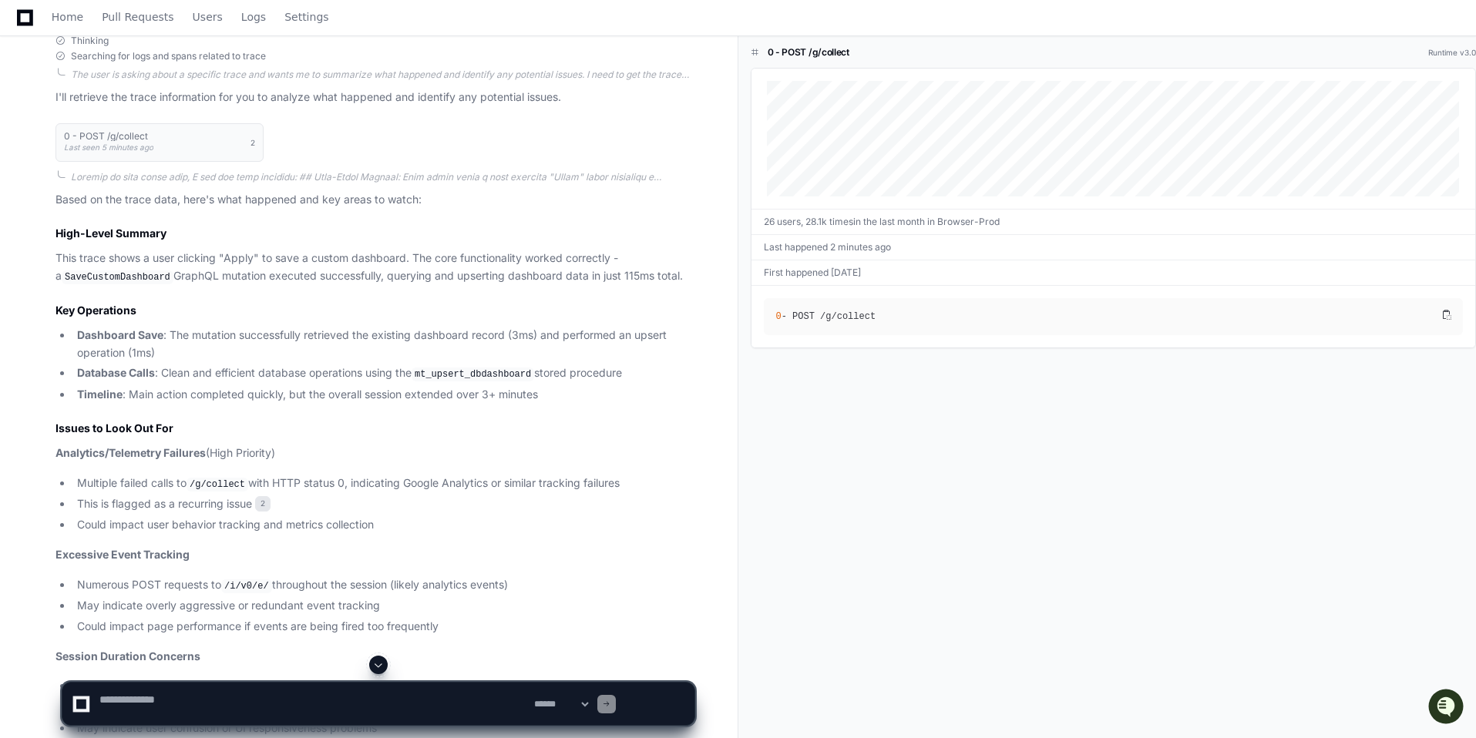
scroll to position [0, 0]
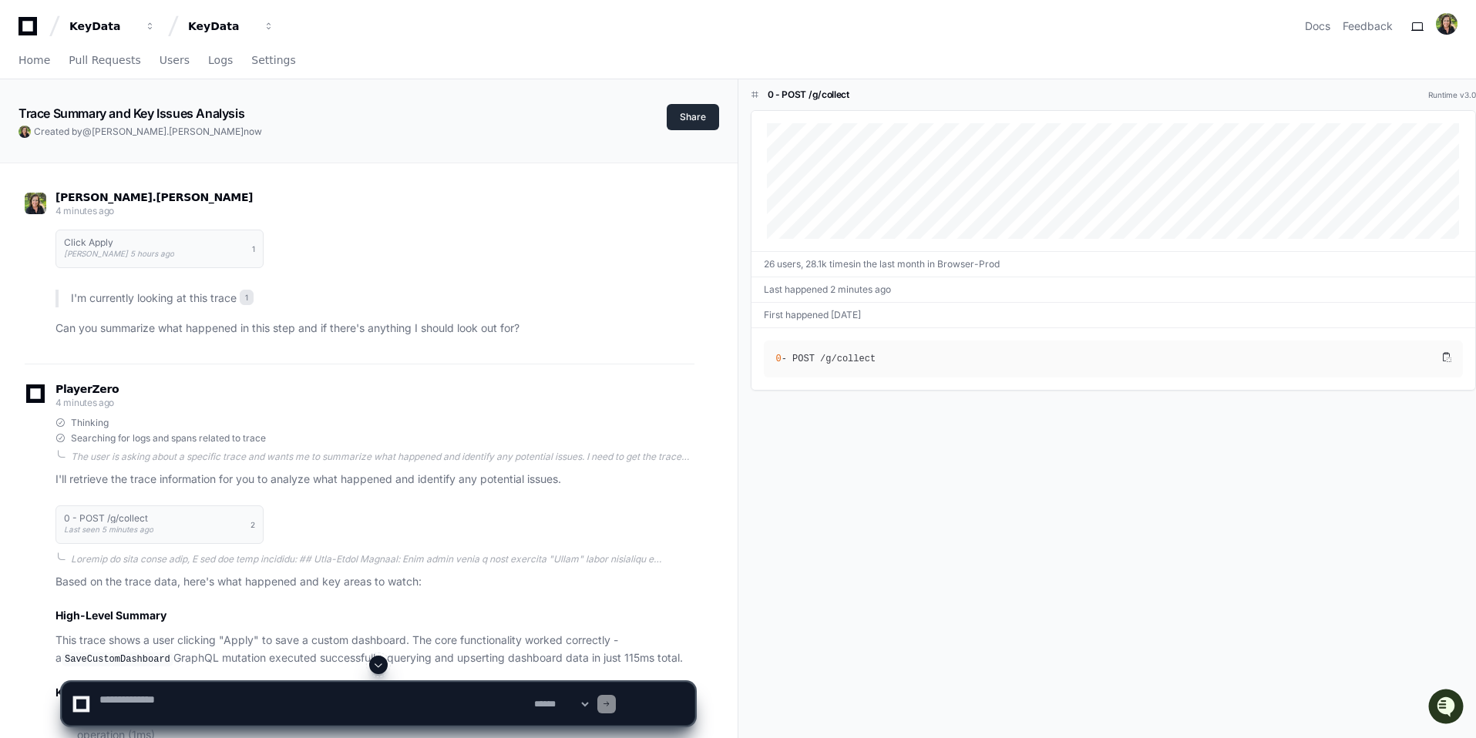
click at [681, 130] on button "Share" at bounding box center [693, 117] width 52 height 26
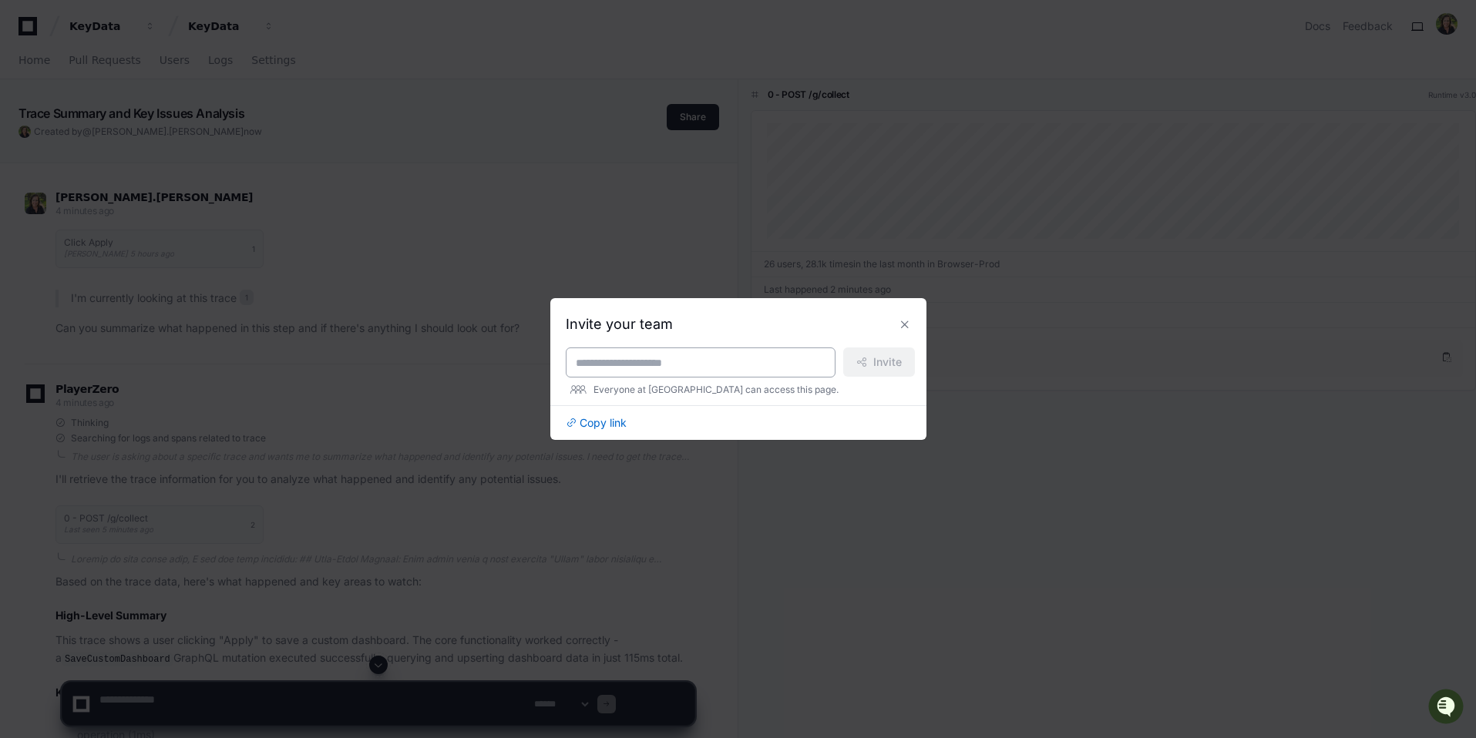
click at [676, 358] on input at bounding box center [701, 362] width 250 height 15
type input "*"
click at [580, 431] on span "Copy link" at bounding box center [603, 422] width 47 height 15
click at [917, 318] on button at bounding box center [905, 324] width 25 height 25
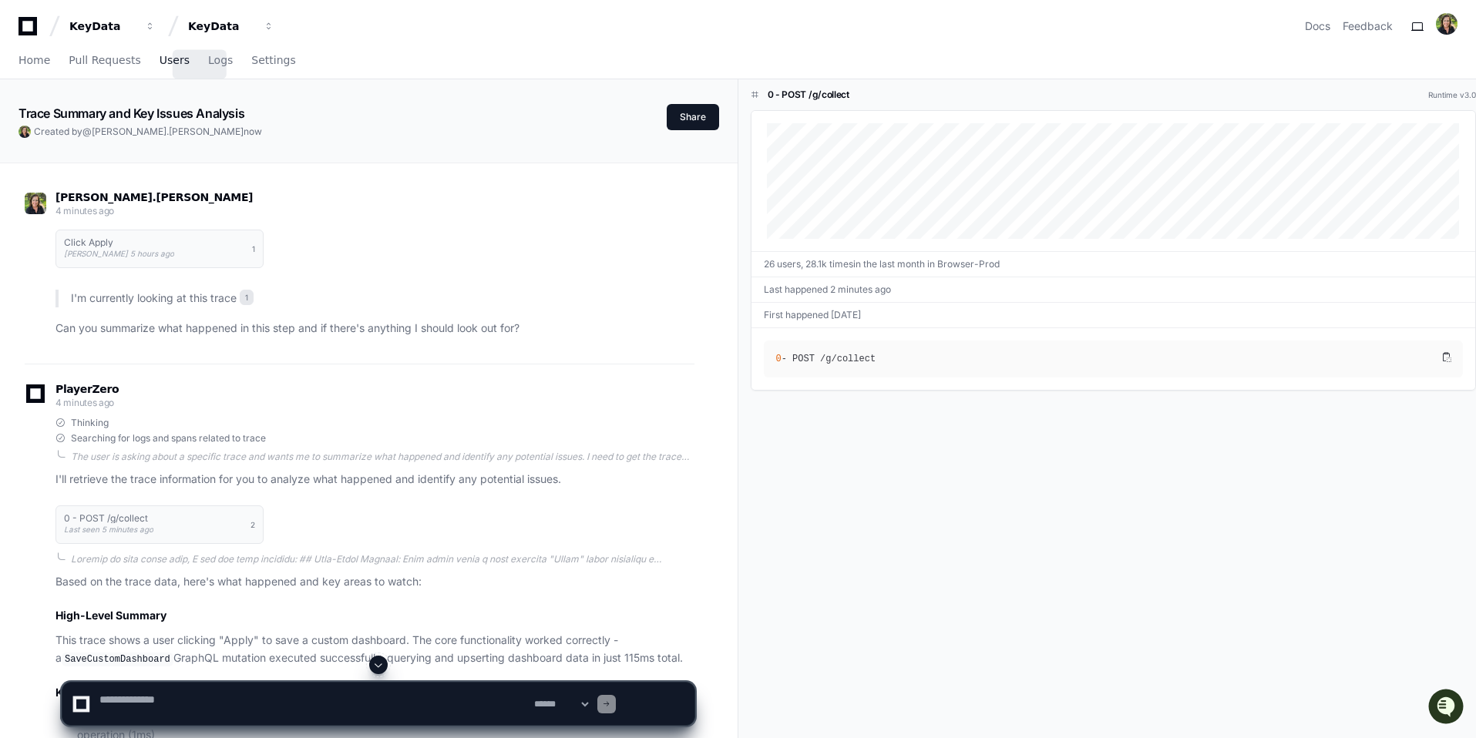
click at [190, 65] on span "Users" at bounding box center [175, 59] width 30 height 9
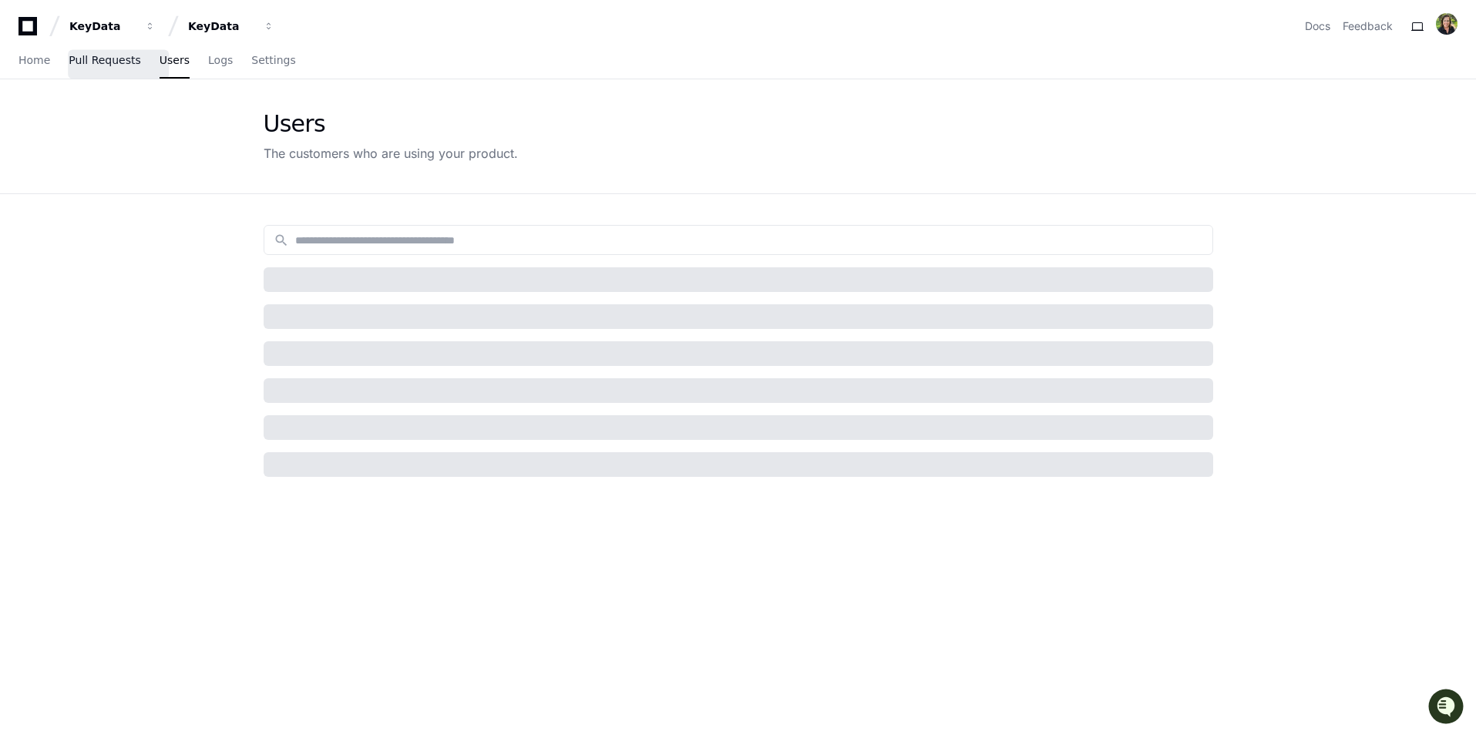
click at [119, 65] on span "Pull Requests" at bounding box center [105, 59] width 72 height 9
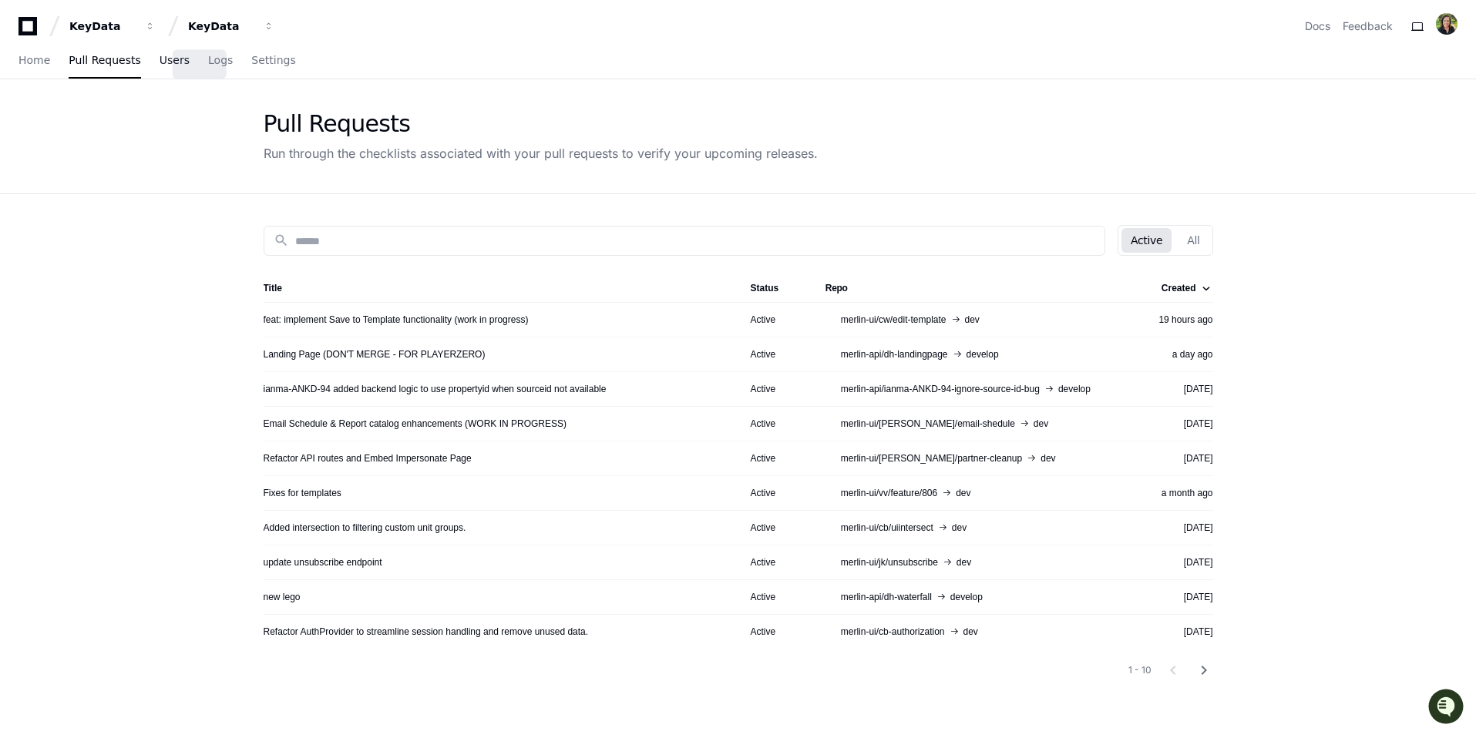
click at [190, 65] on span "Users" at bounding box center [175, 59] width 30 height 9
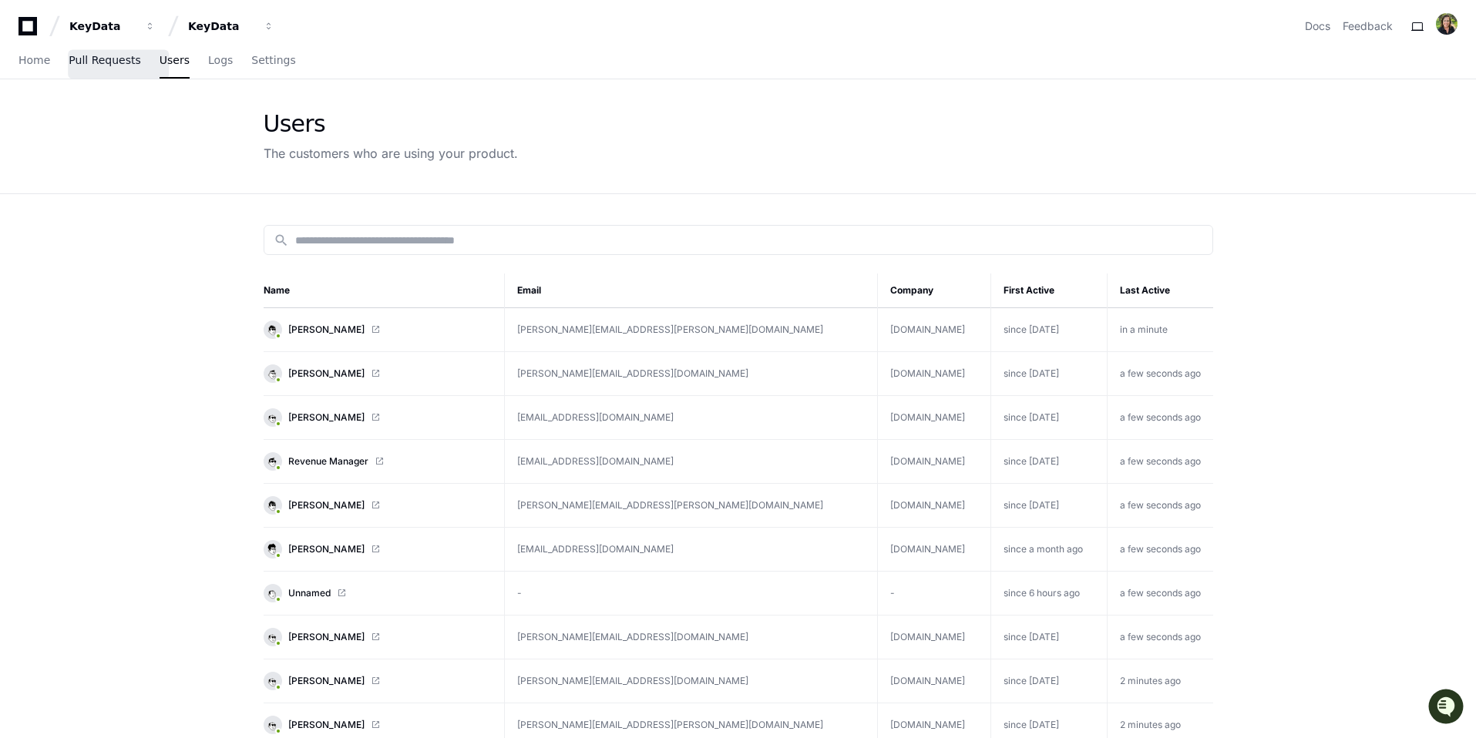
click at [119, 65] on span "Pull Requests" at bounding box center [105, 59] width 72 height 9
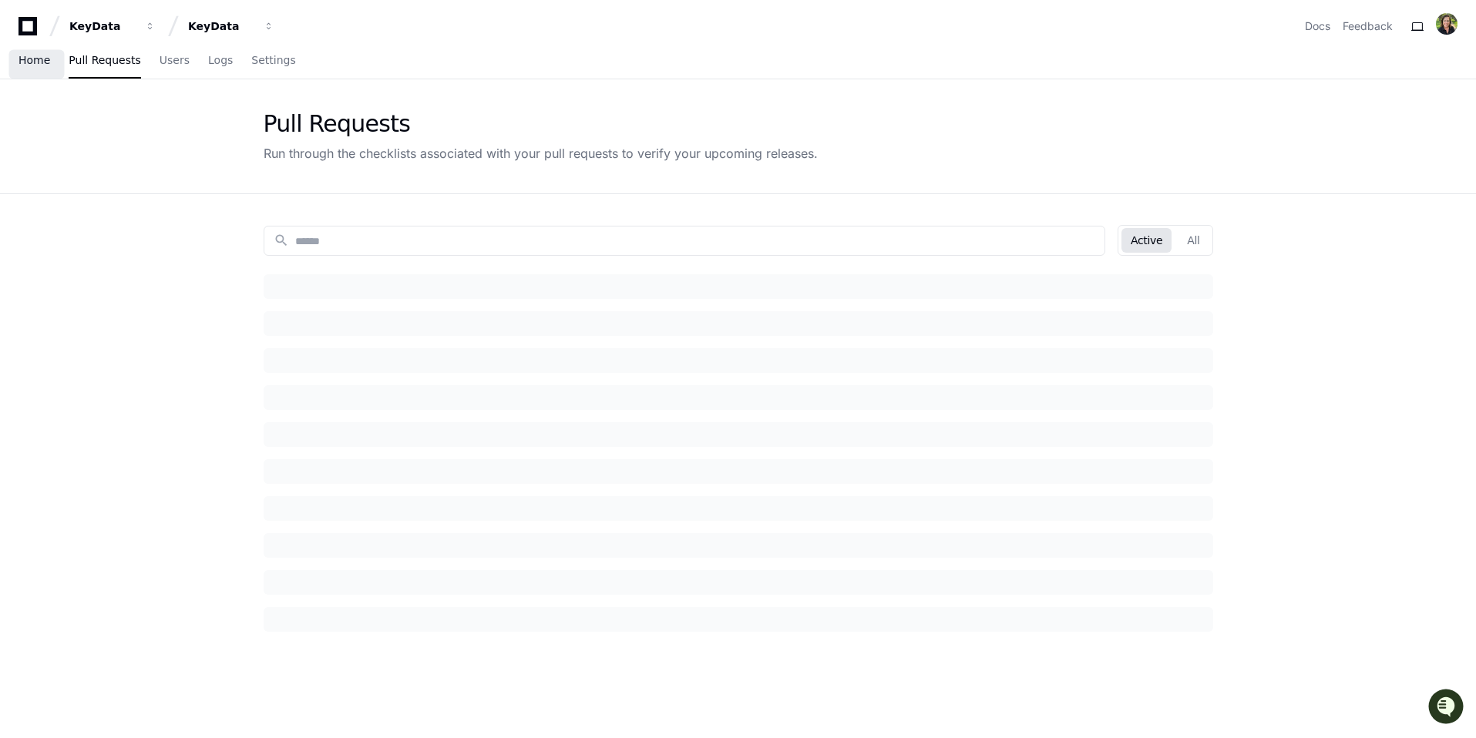
click at [29, 65] on span "Home" at bounding box center [34, 59] width 32 height 9
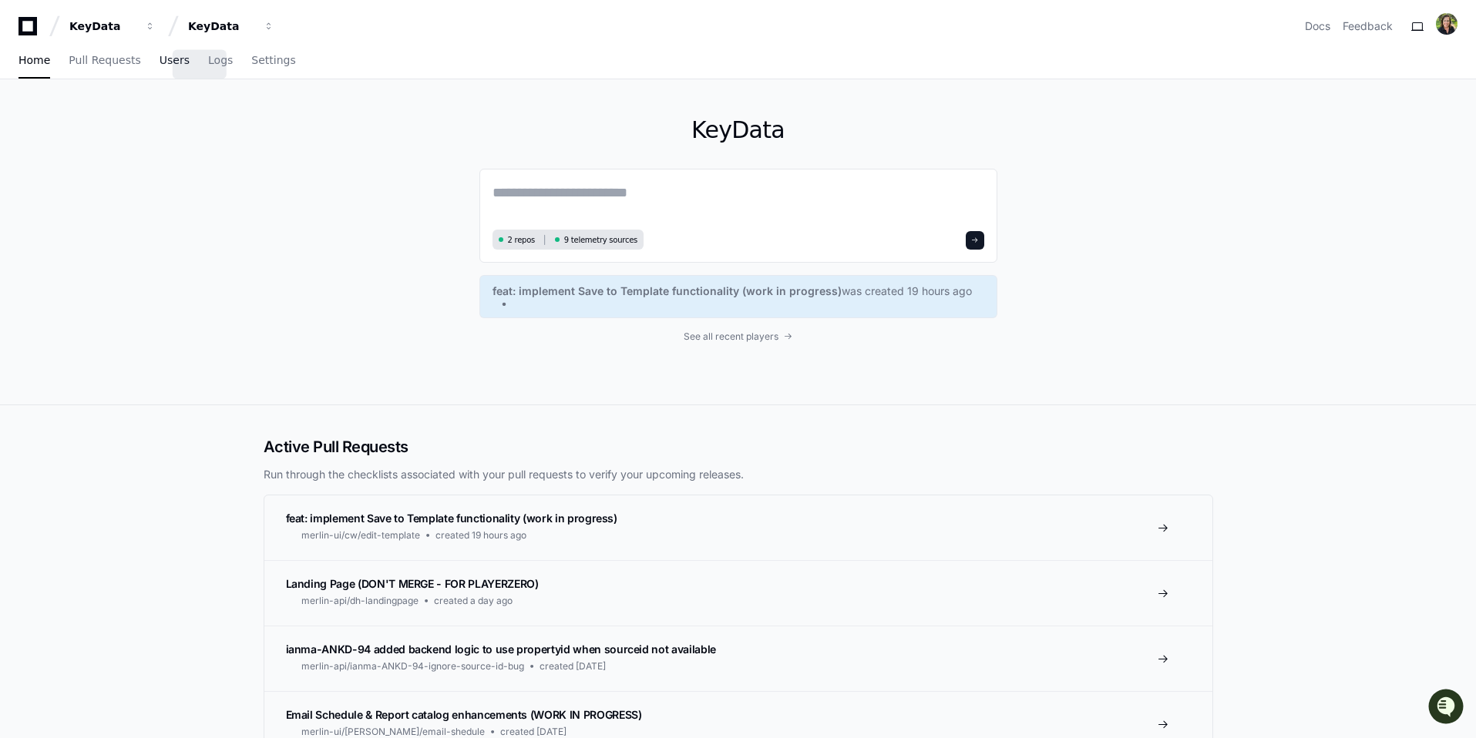
click at [190, 65] on span "Users" at bounding box center [175, 59] width 30 height 9
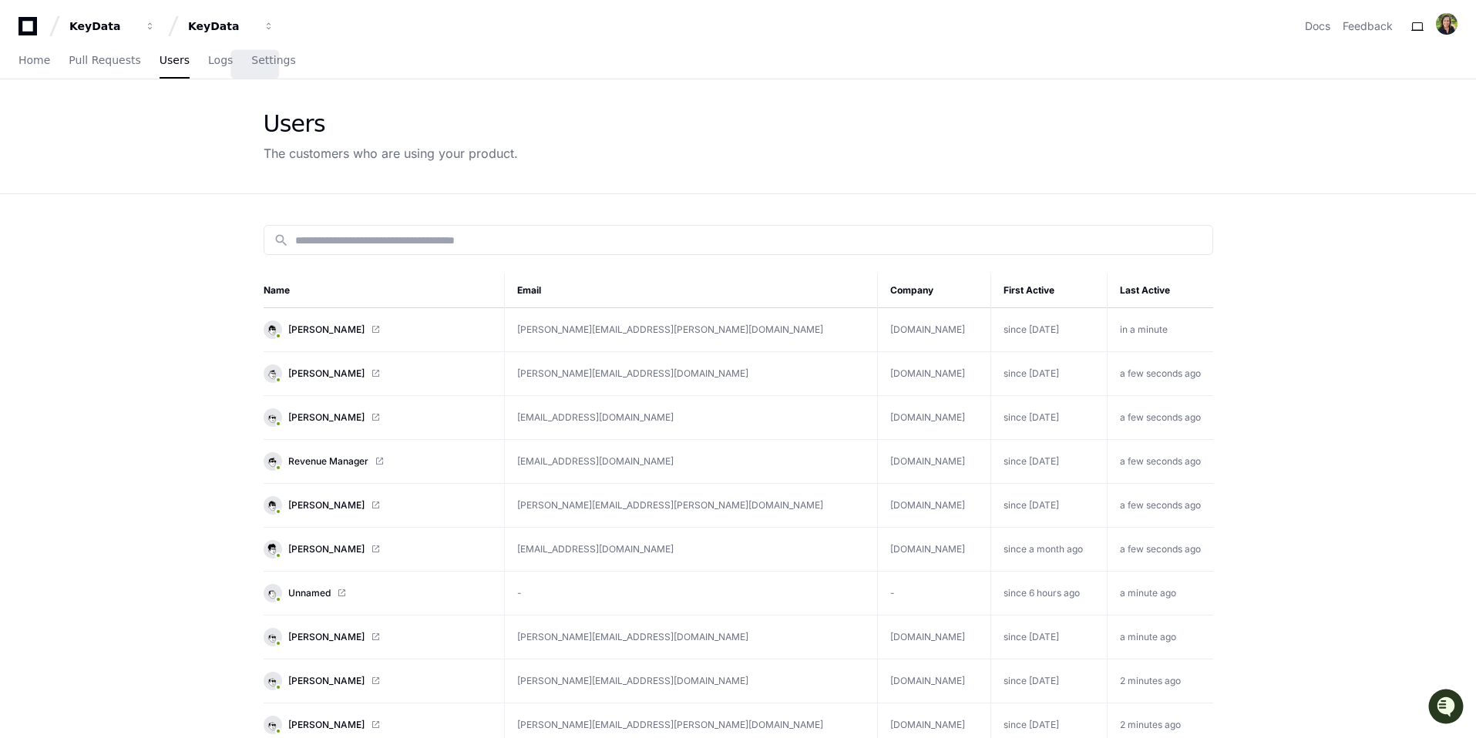
click at [288, 79] on div "Home Pull Requests Users Logs Settings" at bounding box center [156, 60] width 277 height 35
click at [233, 65] on span "Logs" at bounding box center [220, 59] width 25 height 9
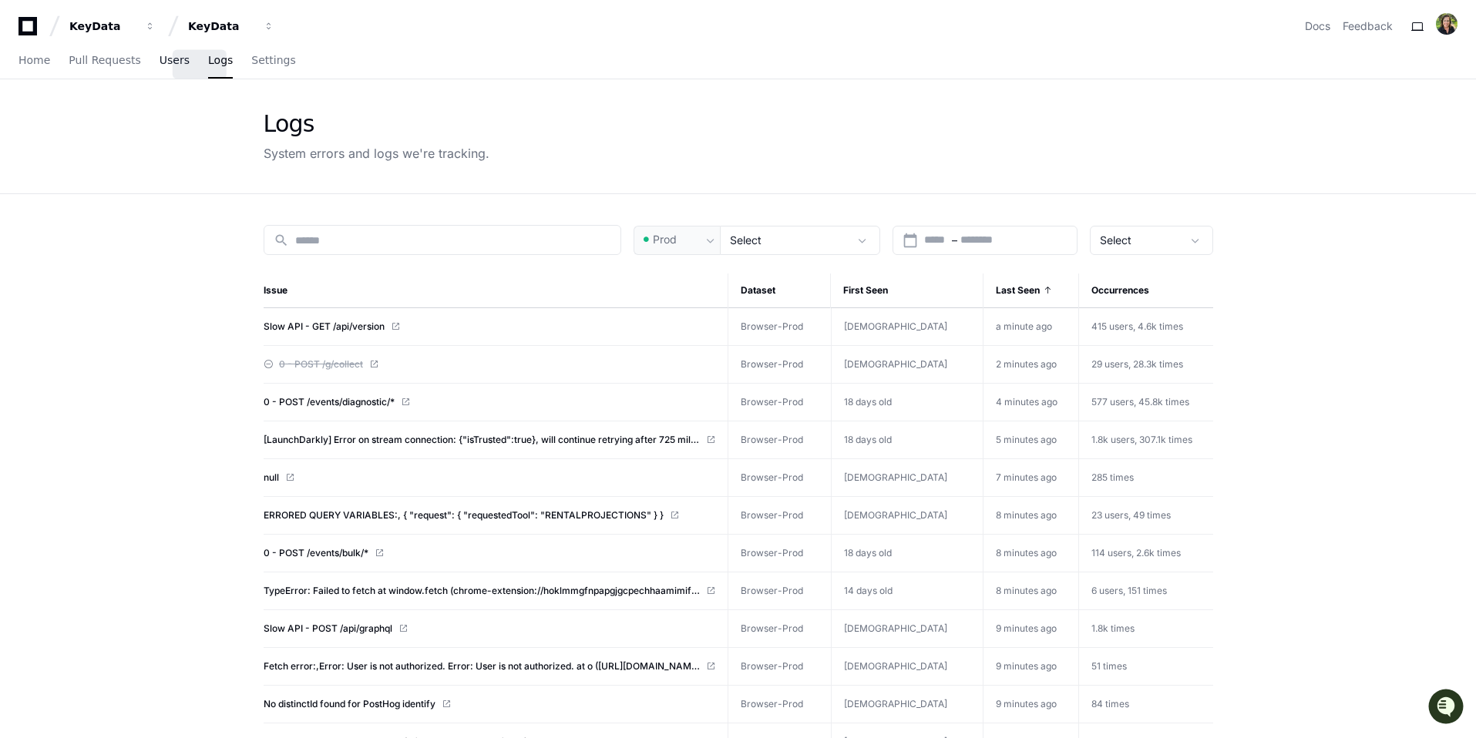
click at [190, 65] on span "Users" at bounding box center [175, 59] width 30 height 9
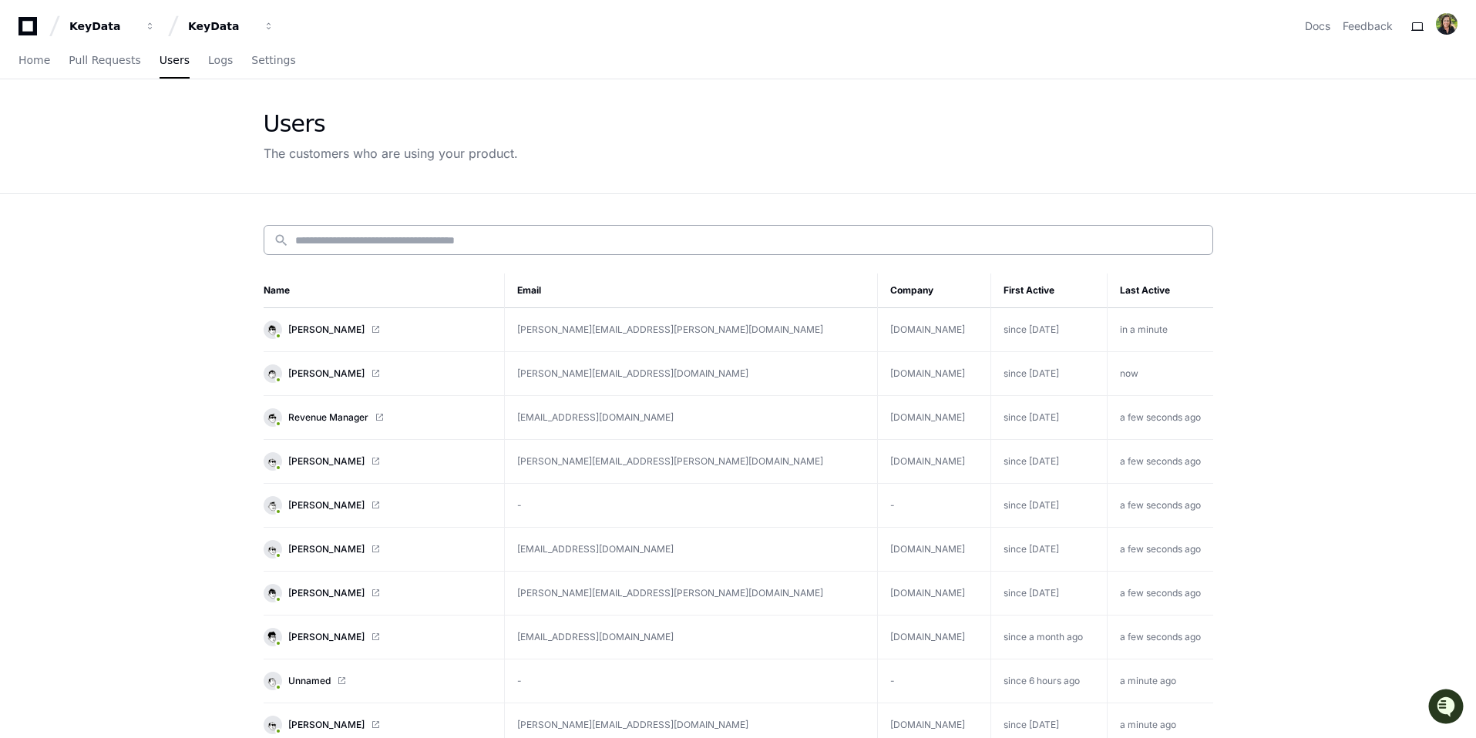
click at [277, 255] on div "search" at bounding box center [739, 240] width 950 height 30
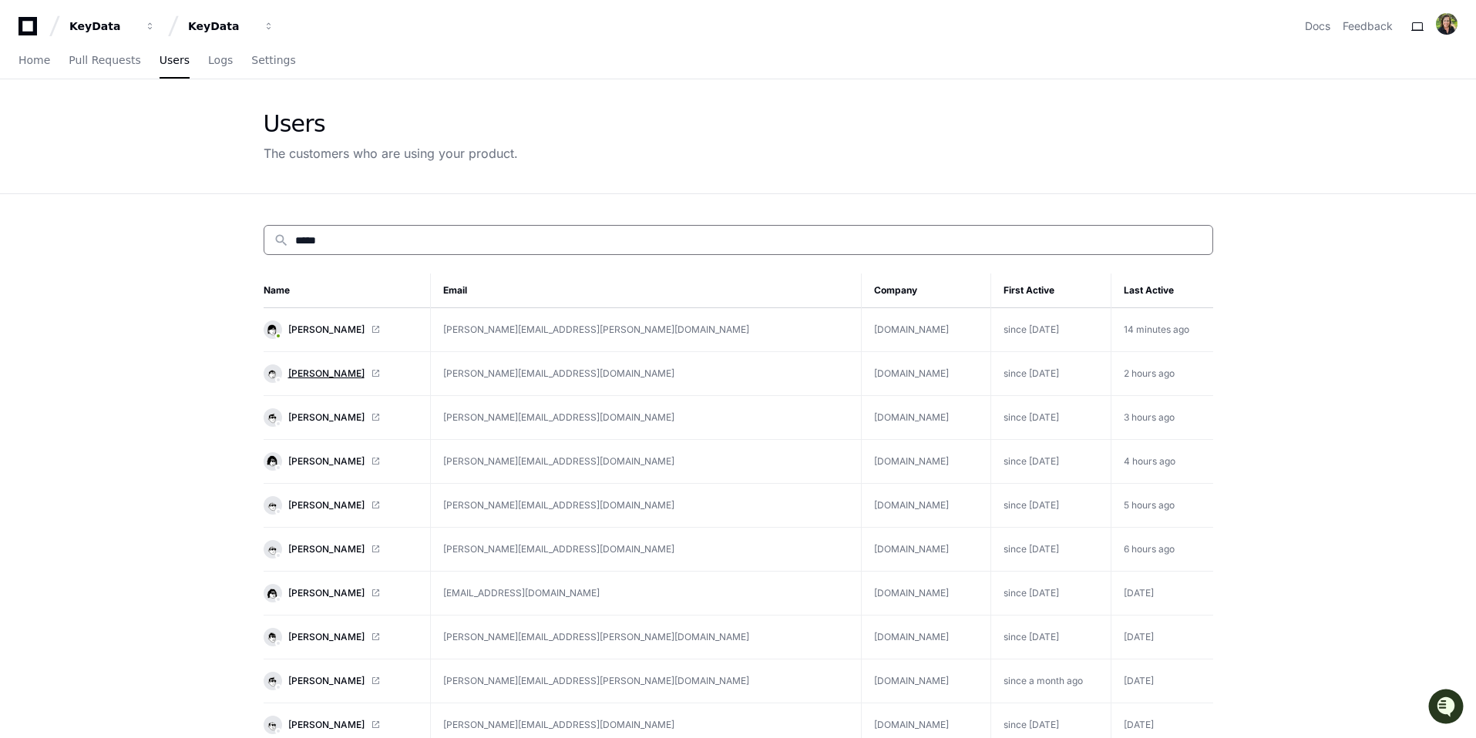
type input "*****"
click at [288, 380] on span "[PERSON_NAME]" at bounding box center [326, 374] width 76 height 12
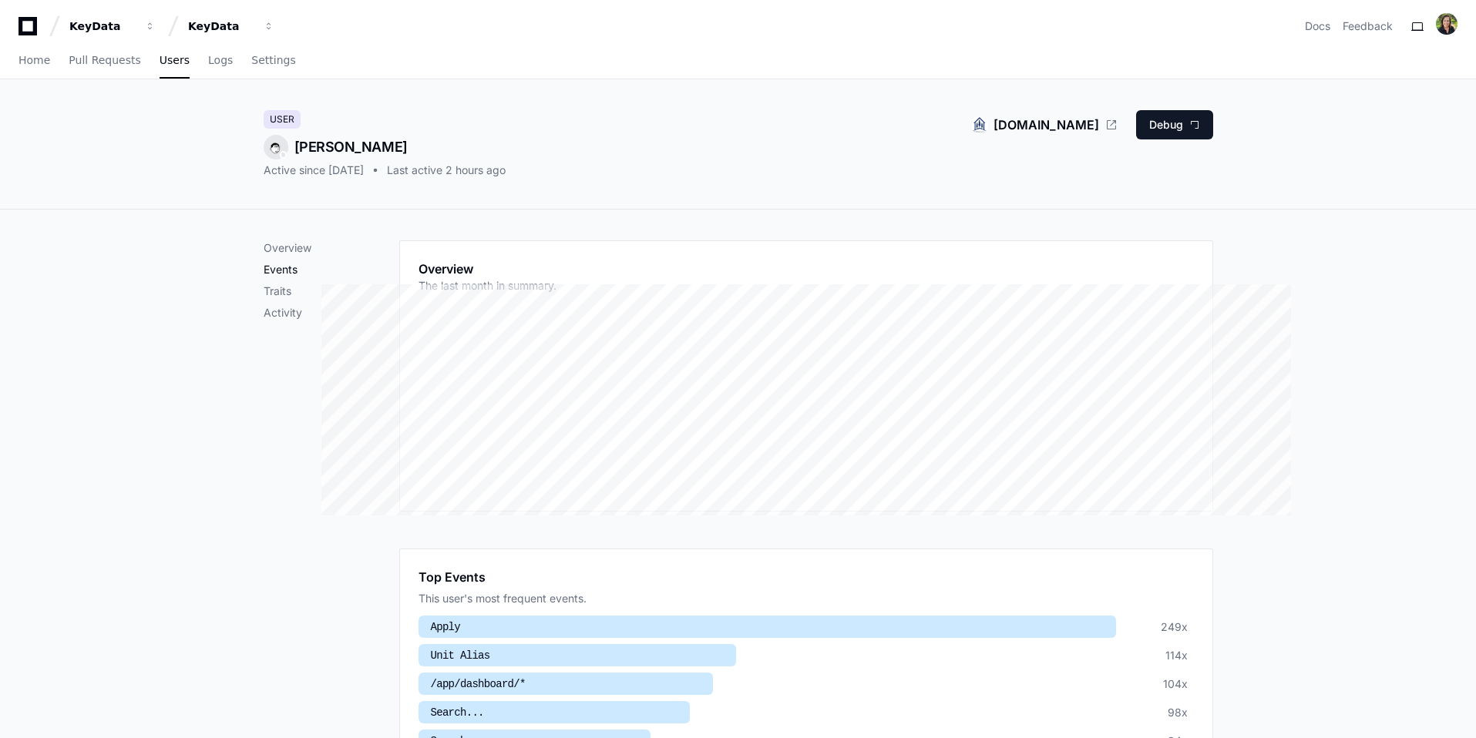
click at [264, 277] on p "Events" at bounding box center [332, 269] width 136 height 15
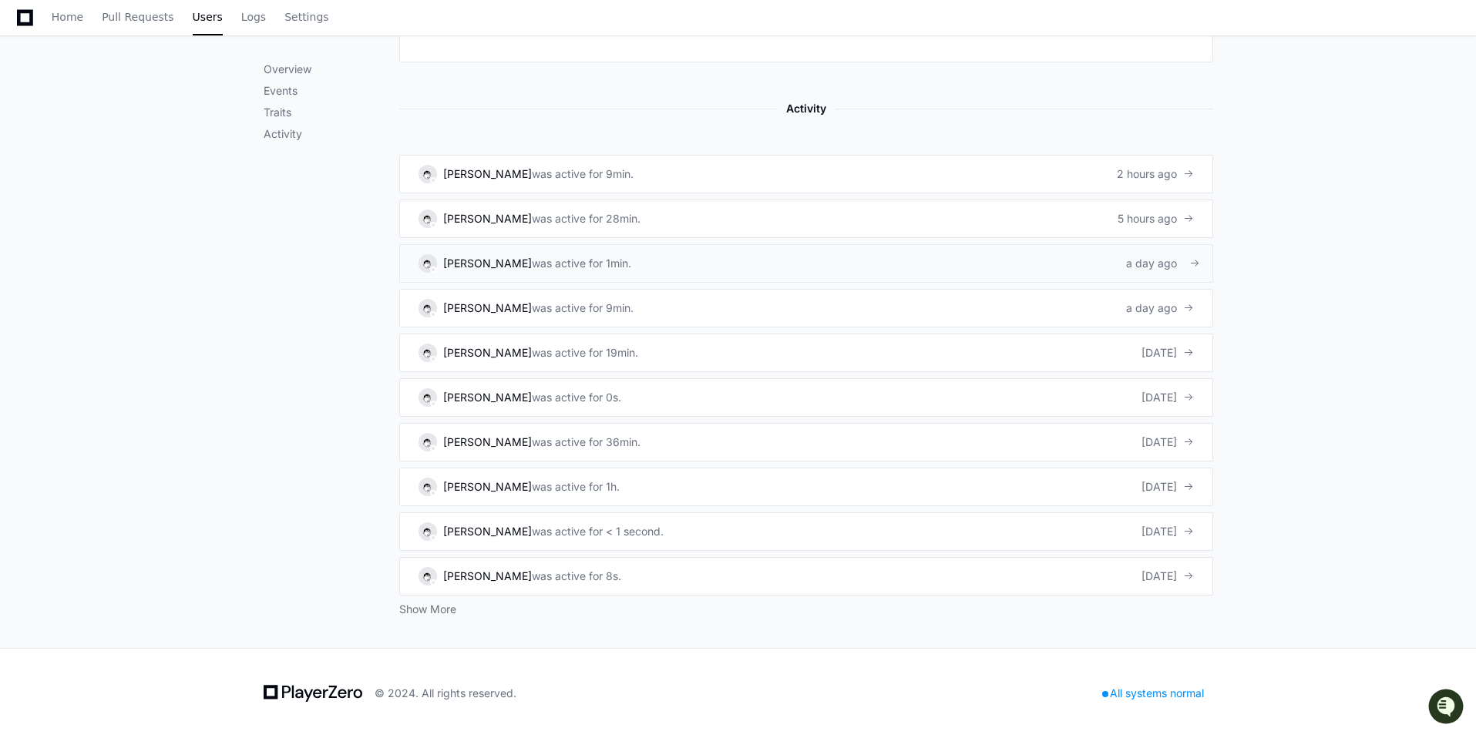
scroll to position [951, 0]
click at [1194, 227] on div "5 hours ago" at bounding box center [1156, 218] width 76 height 15
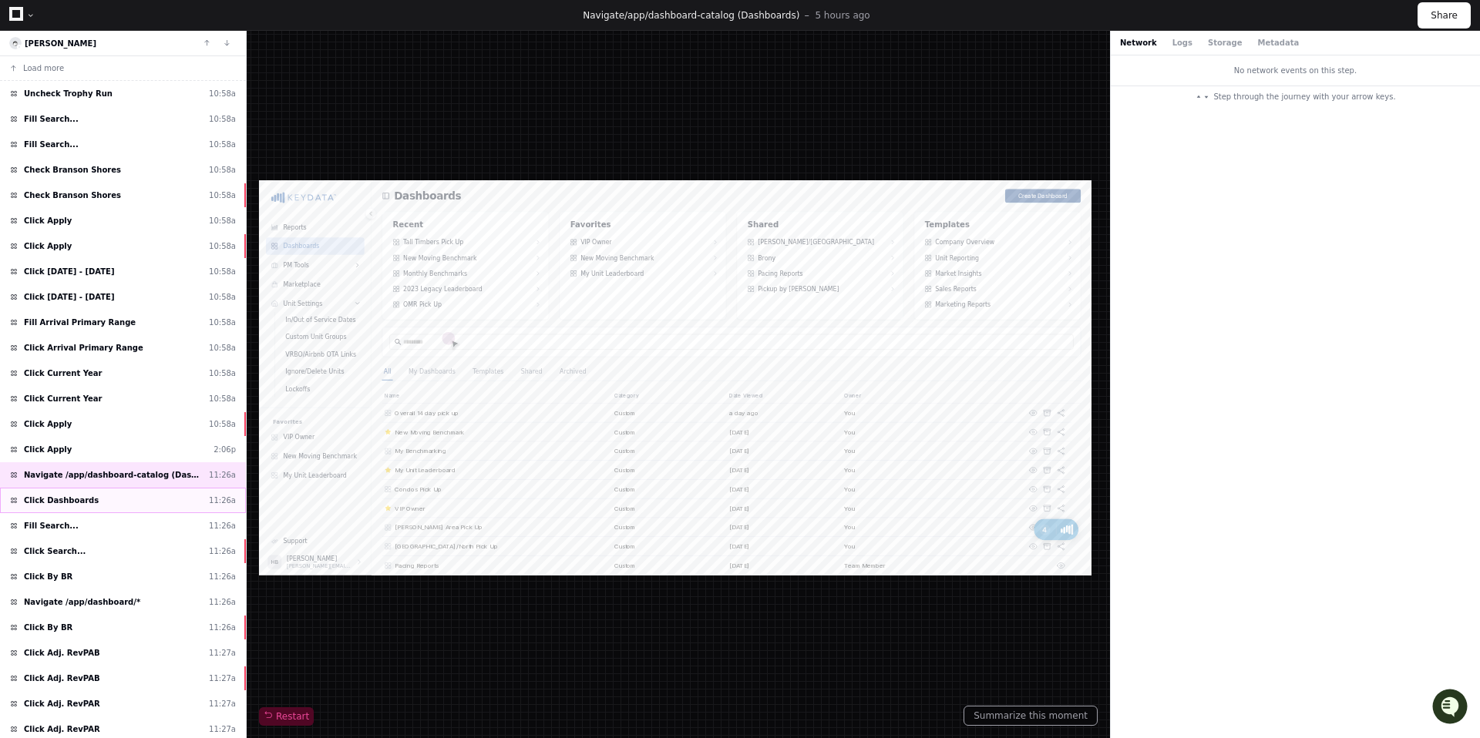
click at [135, 513] on div "Click Dashboards 11:26a" at bounding box center [123, 500] width 246 height 25
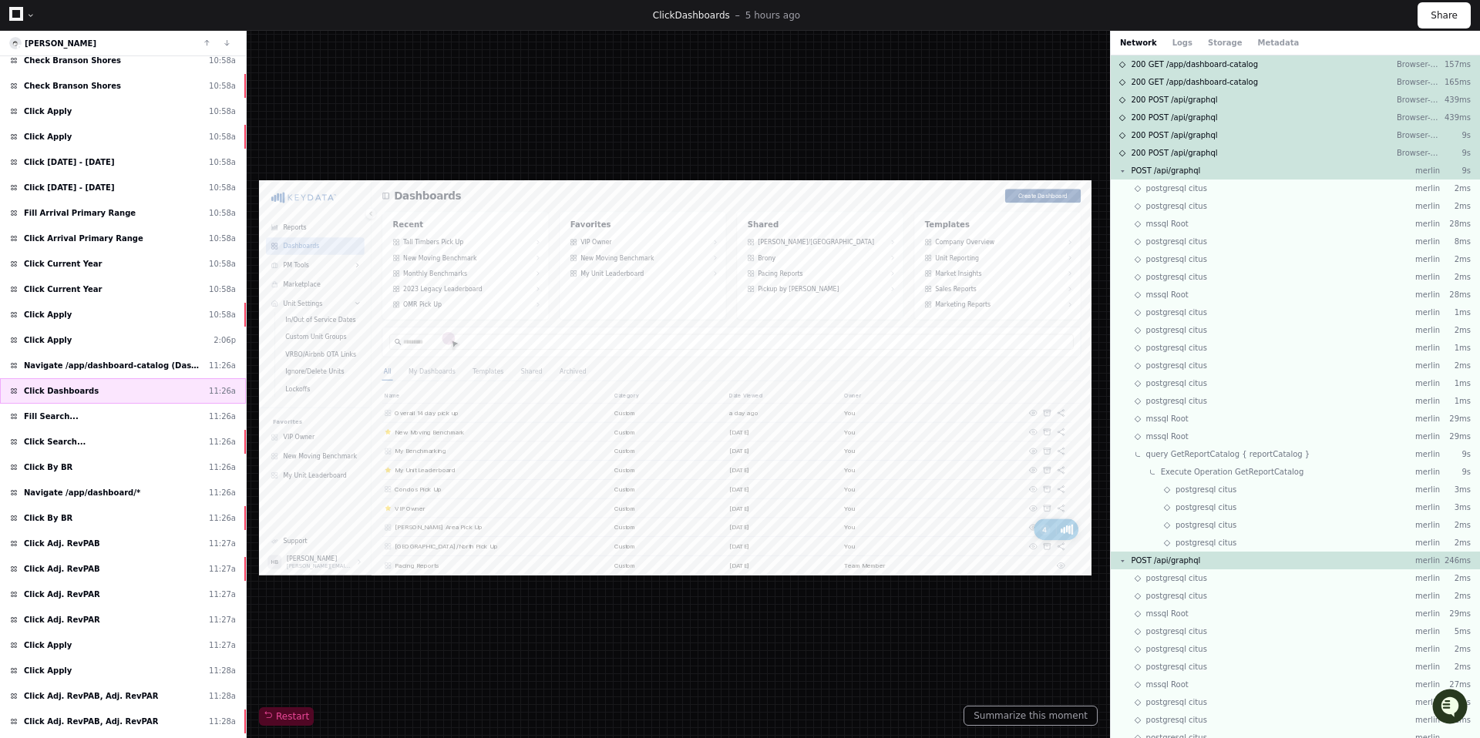
scroll to position [113, 0]
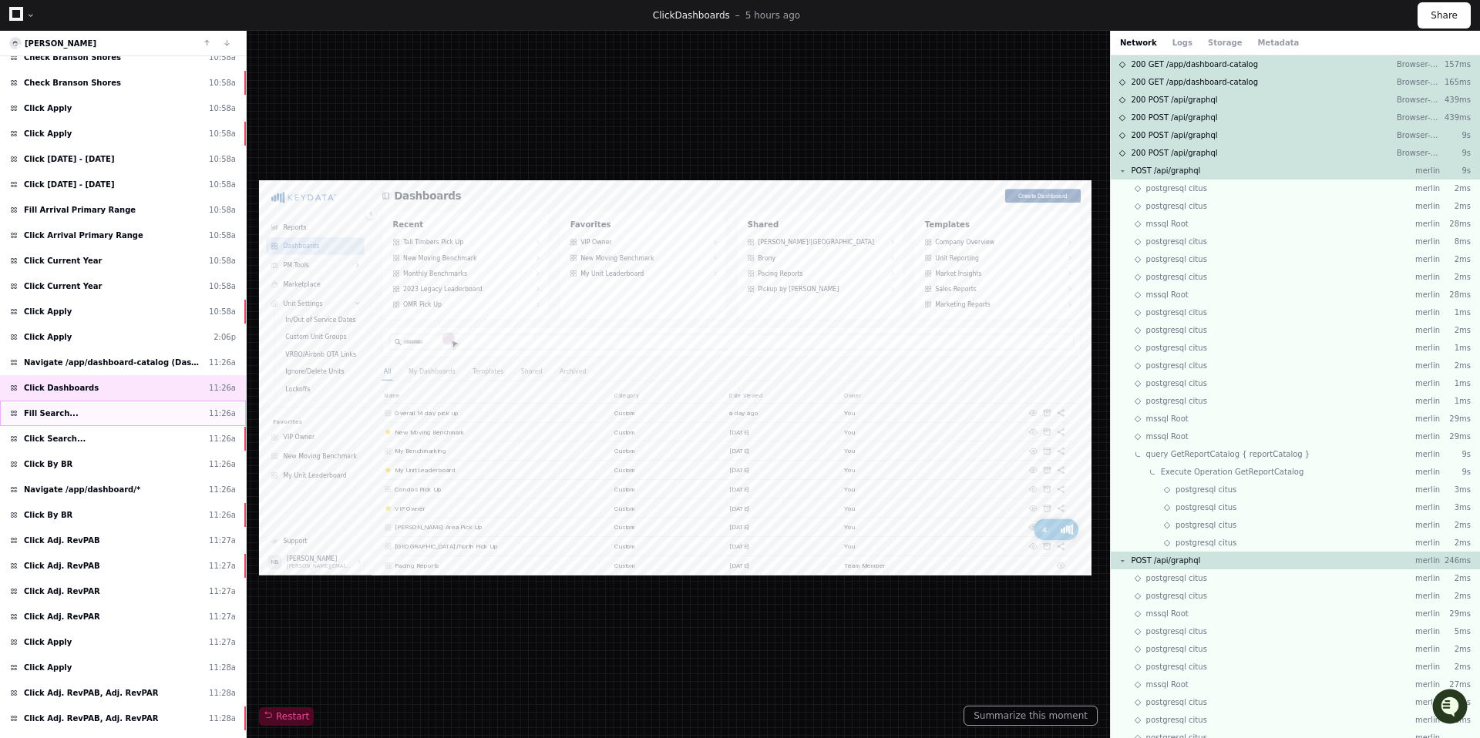
click at [119, 426] on div "Fill Search... 11:26a" at bounding box center [123, 413] width 246 height 25
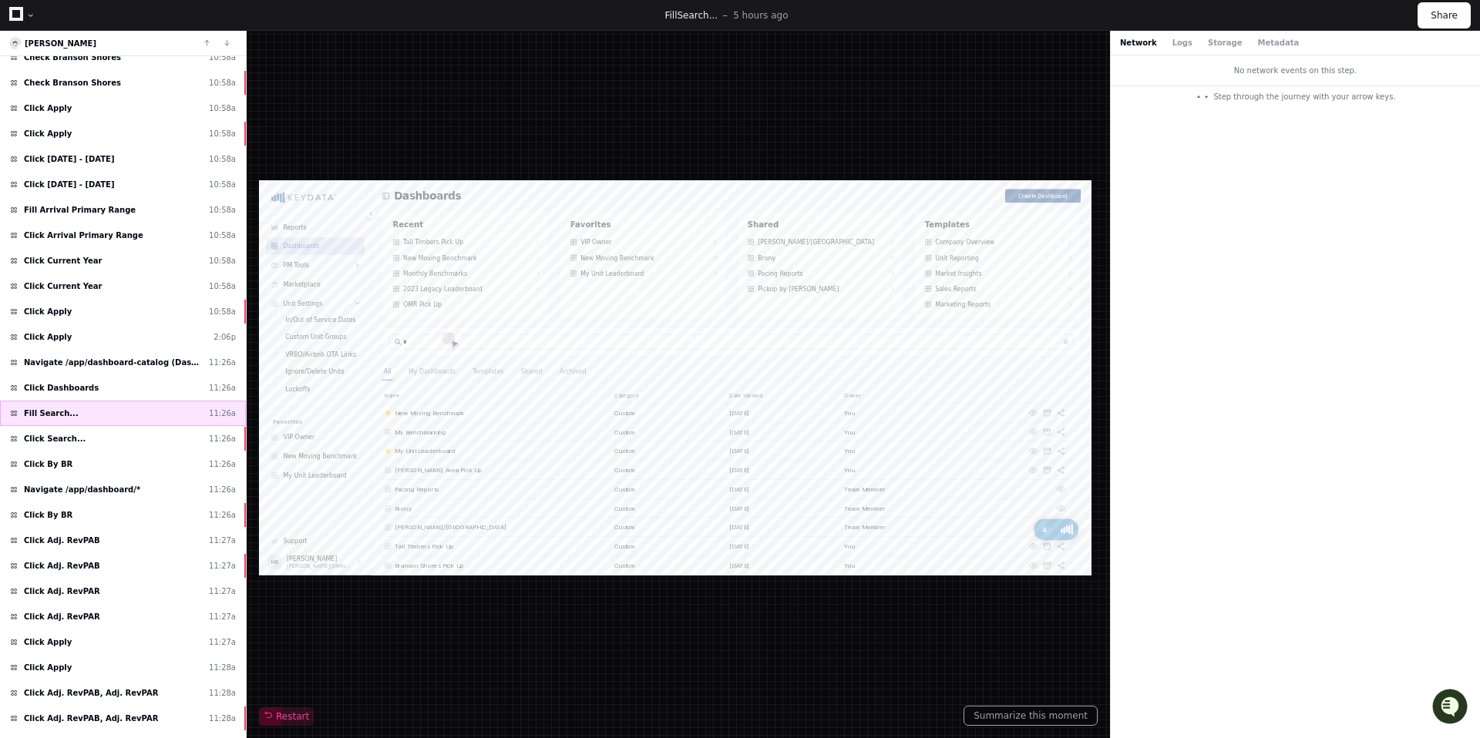
type input "**"
